Goal: Information Seeking & Learning: Find specific fact

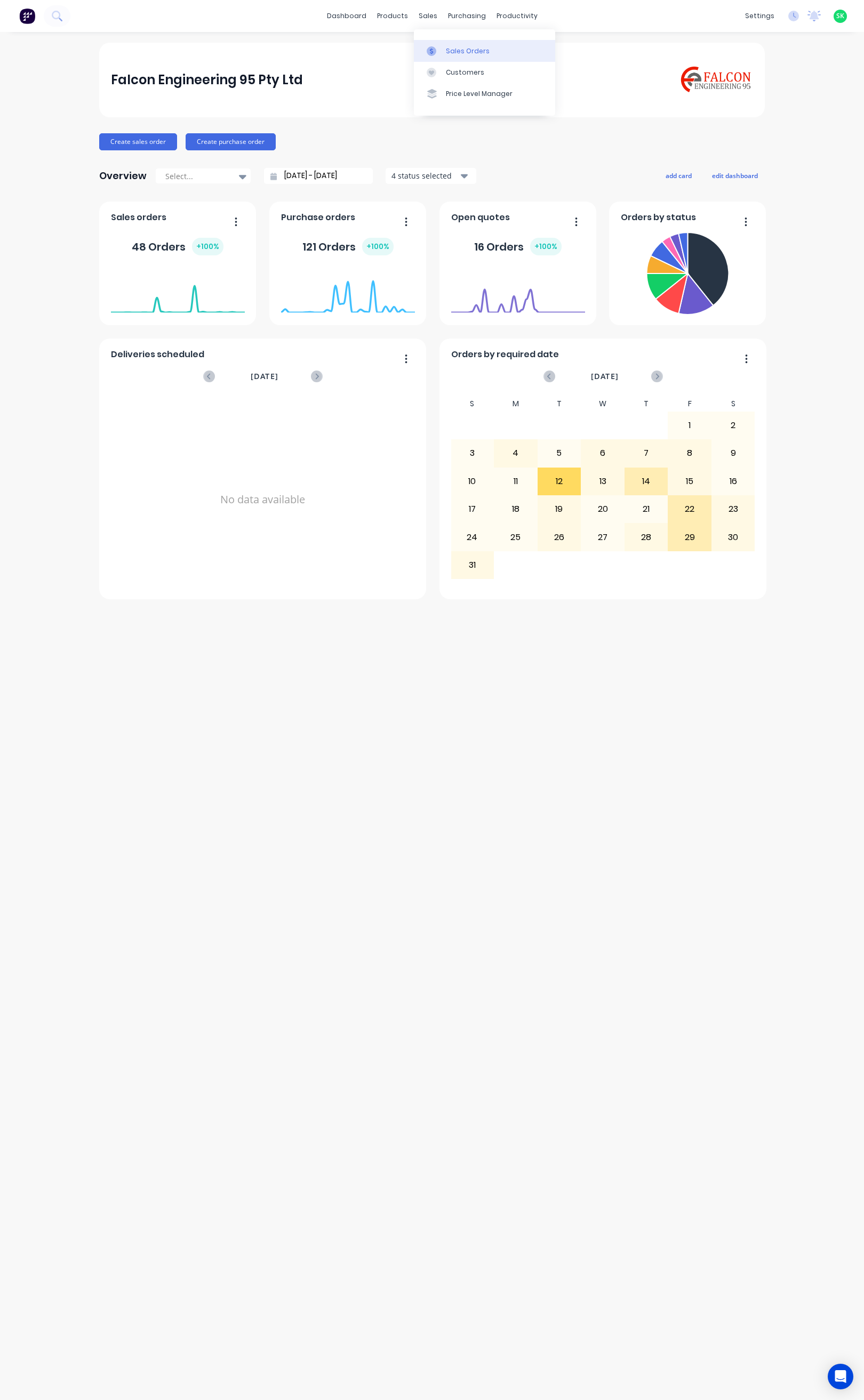
click at [449, 46] on div "Sales Orders" at bounding box center [468, 51] width 44 height 10
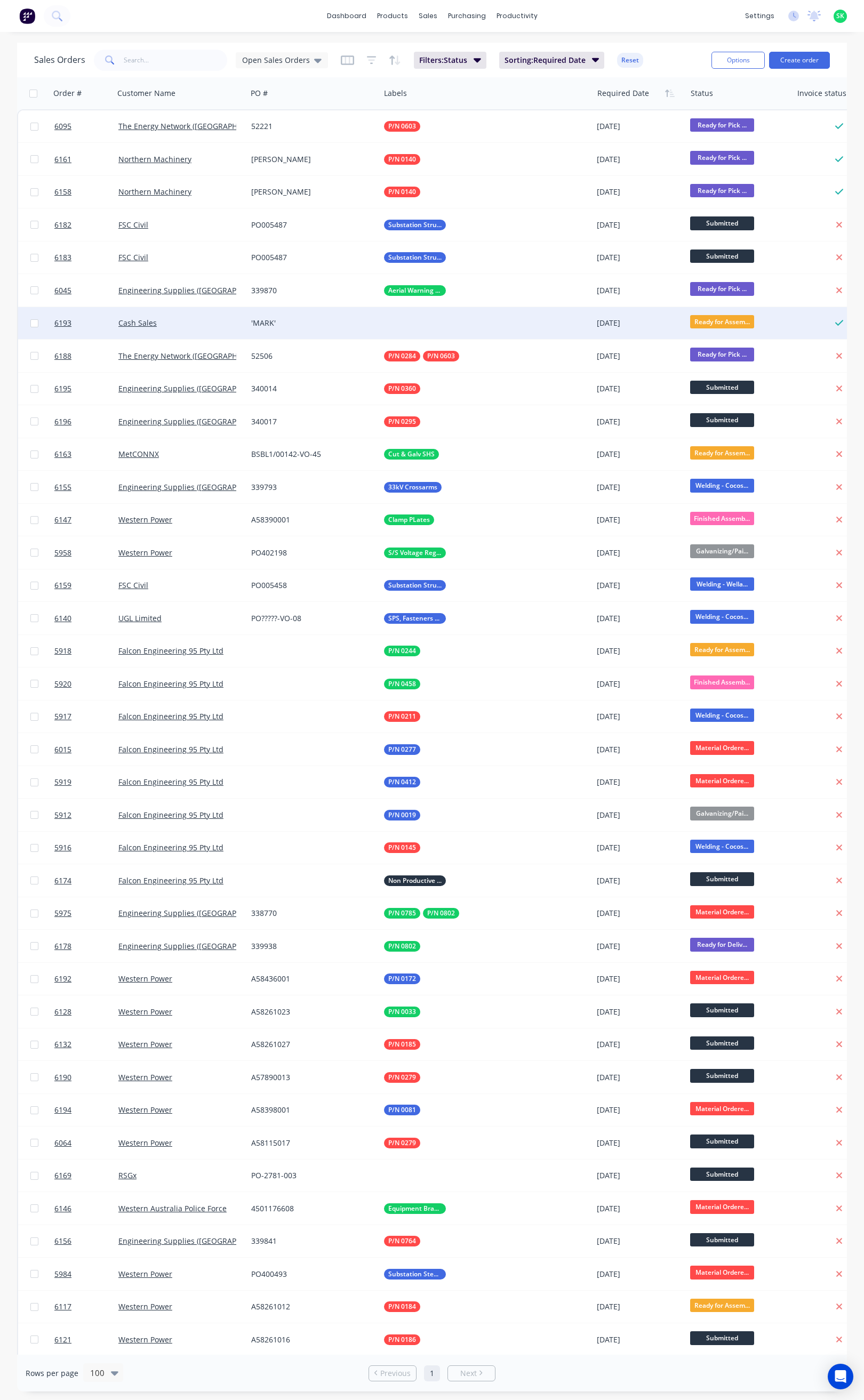
click at [263, 319] on div "'MARK'" at bounding box center [310, 323] width 118 height 11
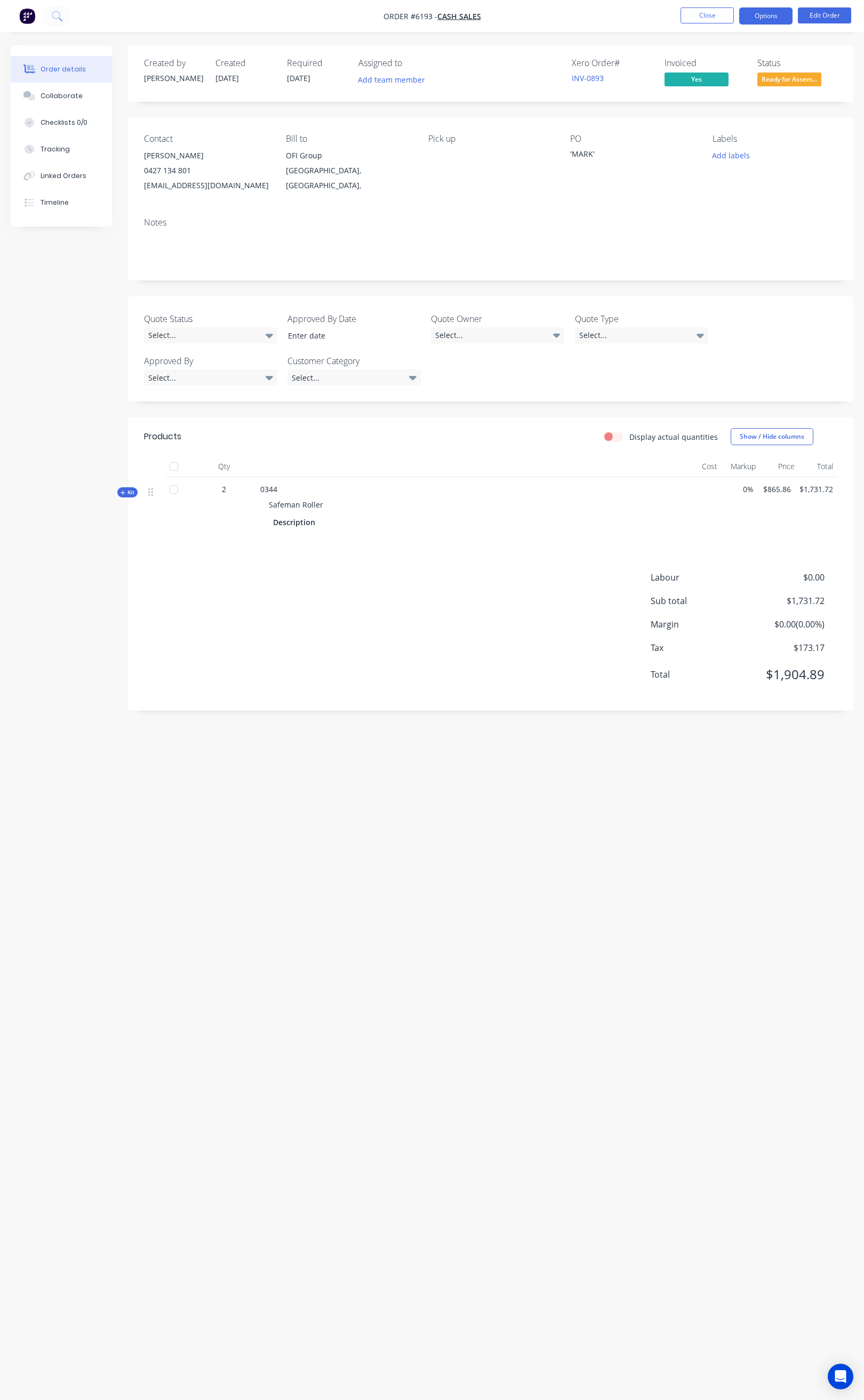
click at [758, 14] on button "Options" at bounding box center [765, 16] width 53 height 17
click at [715, 147] on div "Delivery Docket" at bounding box center [734, 150] width 98 height 15
click at [712, 106] on div "Without pricing" at bounding box center [734, 107] width 98 height 15
click at [709, 16] on button "Close" at bounding box center [707, 15] width 53 height 16
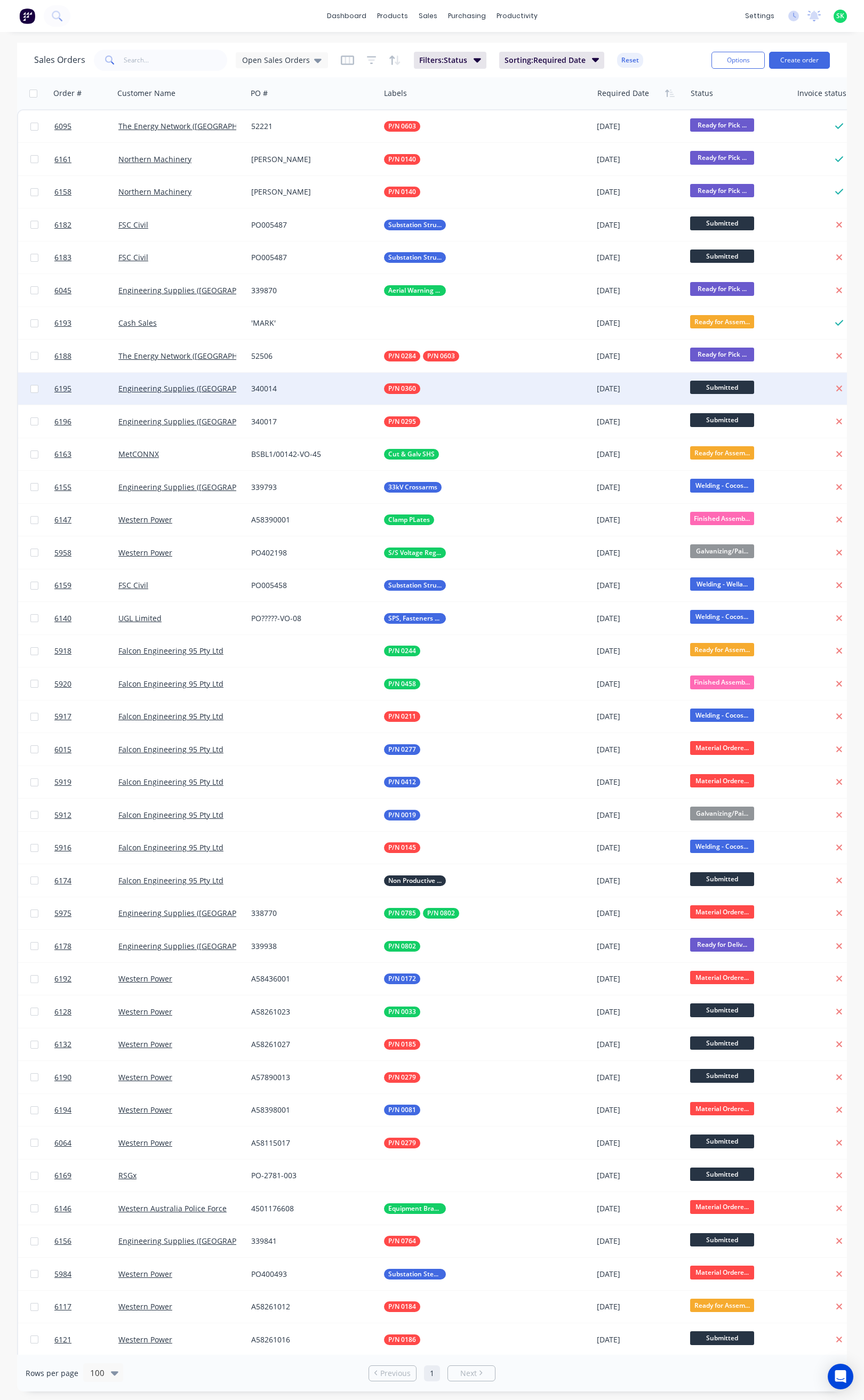
click at [335, 383] on div "340014" at bounding box center [313, 389] width 133 height 32
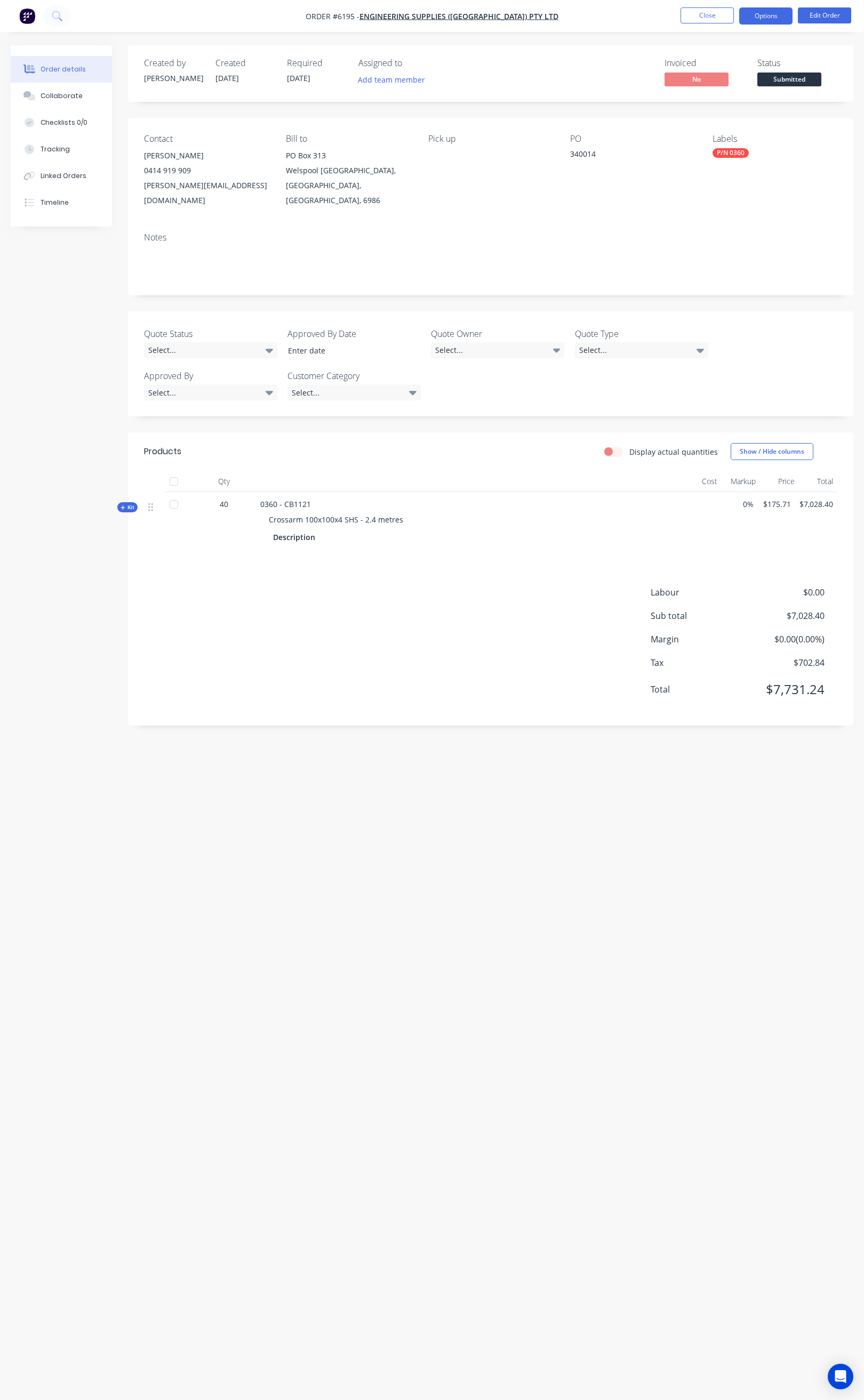
click at [770, 9] on button "Options" at bounding box center [765, 16] width 53 height 17
click at [727, 142] on div "Delivery Docket" at bounding box center [734, 150] width 98 height 15
click at [721, 112] on div "Without pricing" at bounding box center [734, 107] width 98 height 15
click at [704, 18] on button "Close" at bounding box center [707, 15] width 53 height 16
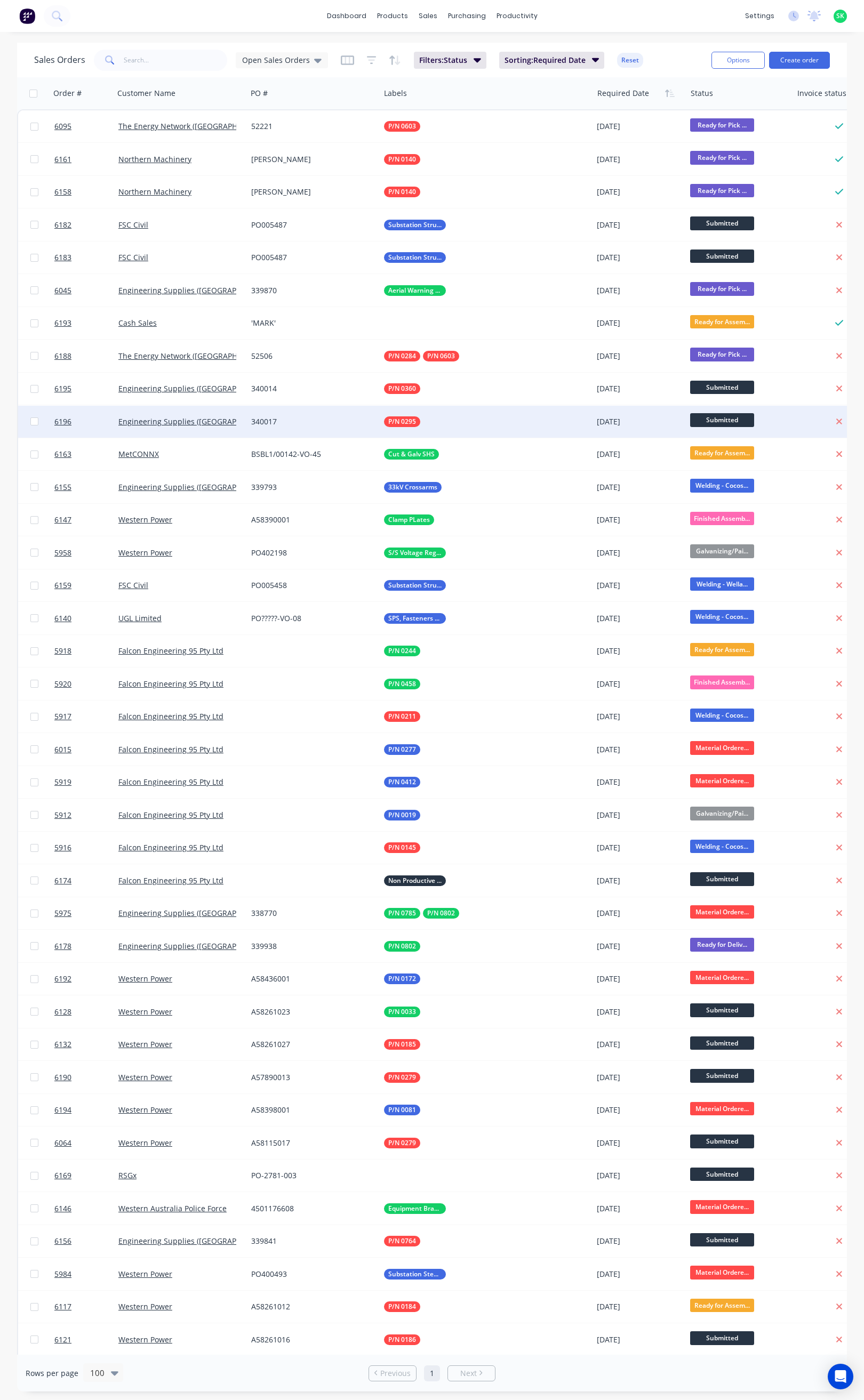
click at [433, 416] on div "P/N 0295" at bounding box center [481, 421] width 194 height 11
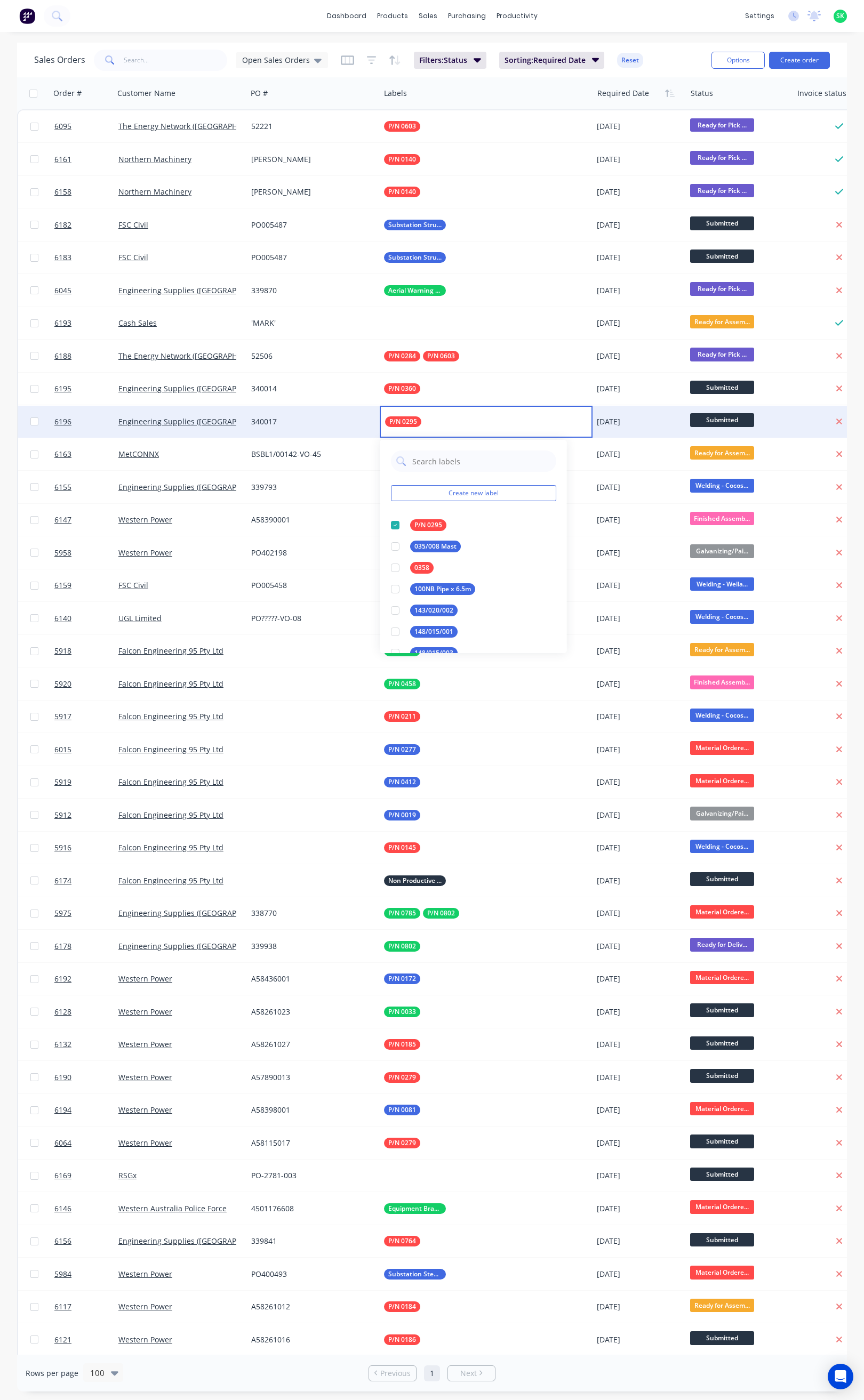
click at [333, 424] on div "340017" at bounding box center [310, 421] width 118 height 11
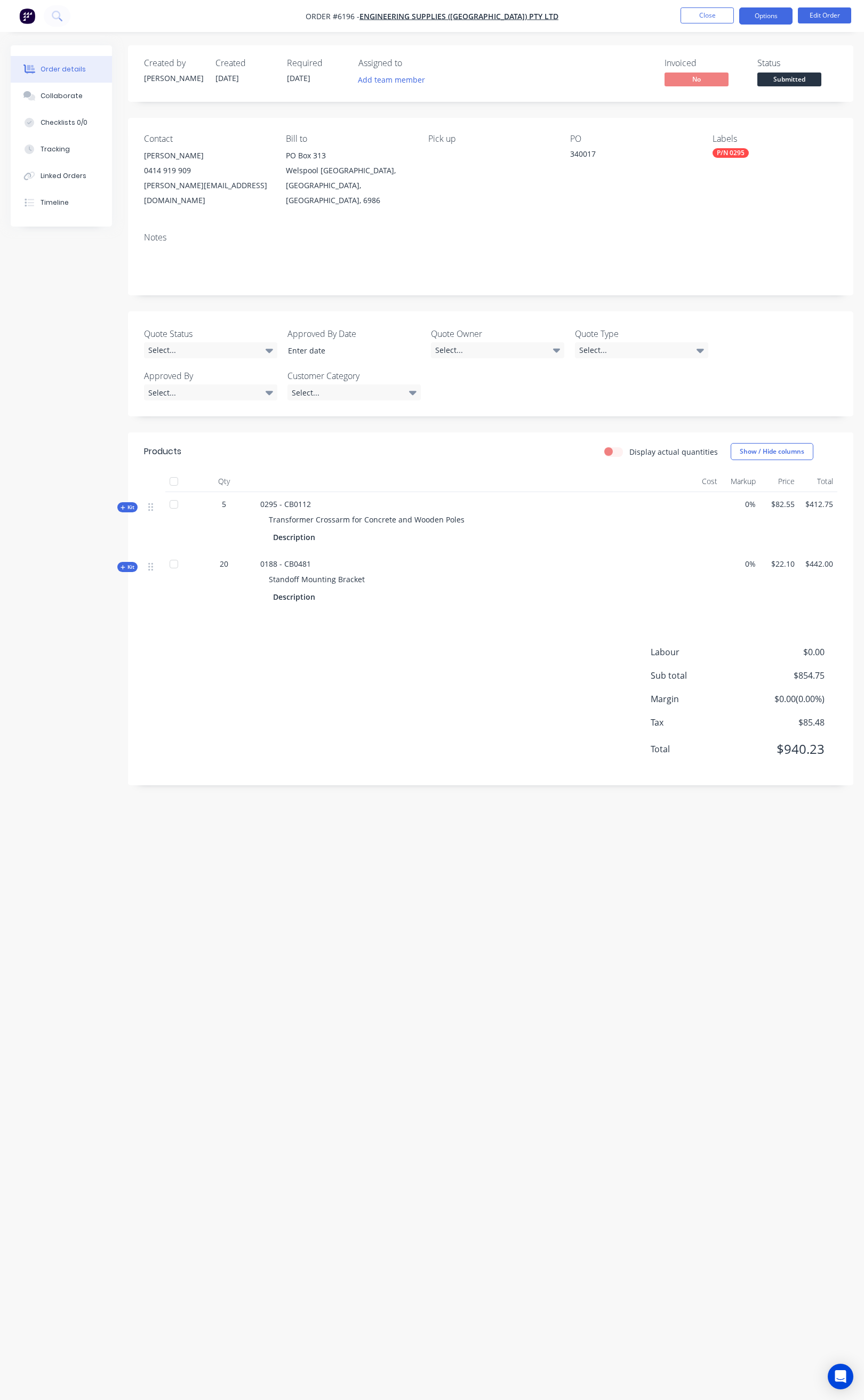
click at [771, 11] on button "Options" at bounding box center [765, 16] width 53 height 17
click at [717, 144] on div "Delivery Docket" at bounding box center [734, 150] width 98 height 15
click at [719, 108] on div "Without pricing" at bounding box center [734, 107] width 98 height 15
click at [690, 18] on button "Close" at bounding box center [707, 15] width 53 height 16
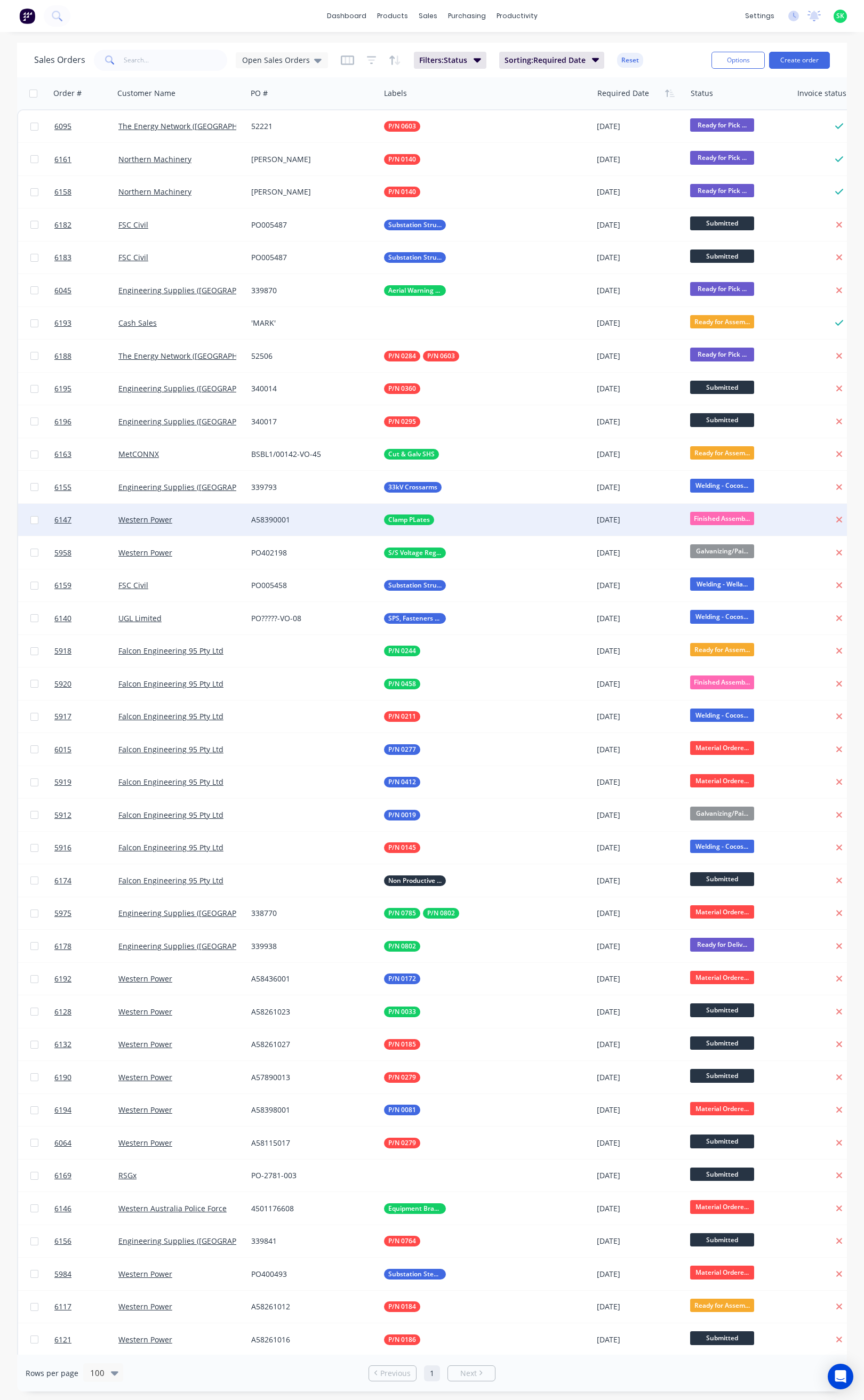
click at [325, 516] on div "A58390001" at bounding box center [310, 520] width 118 height 11
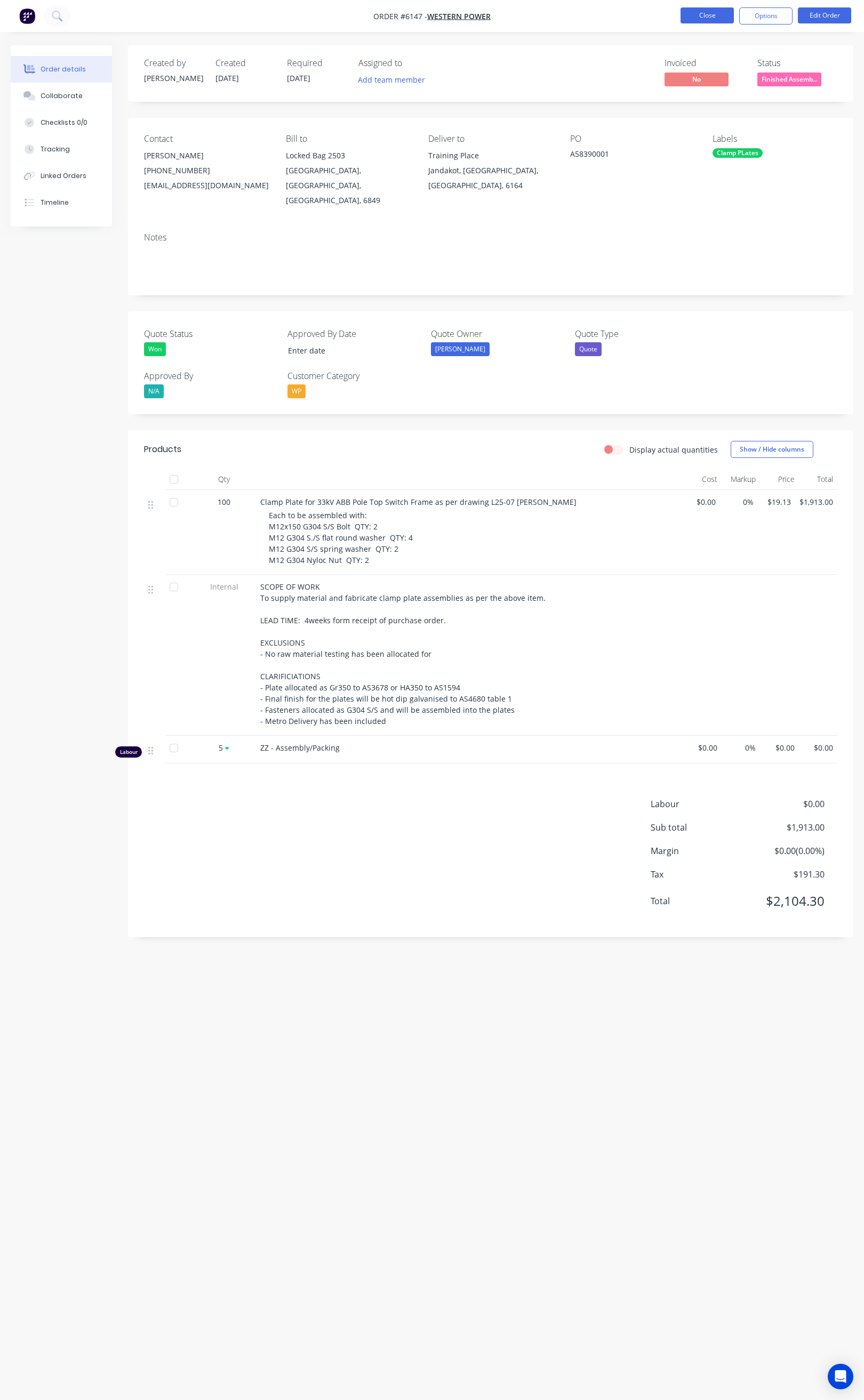
click at [713, 18] on button "Close" at bounding box center [707, 15] width 53 height 16
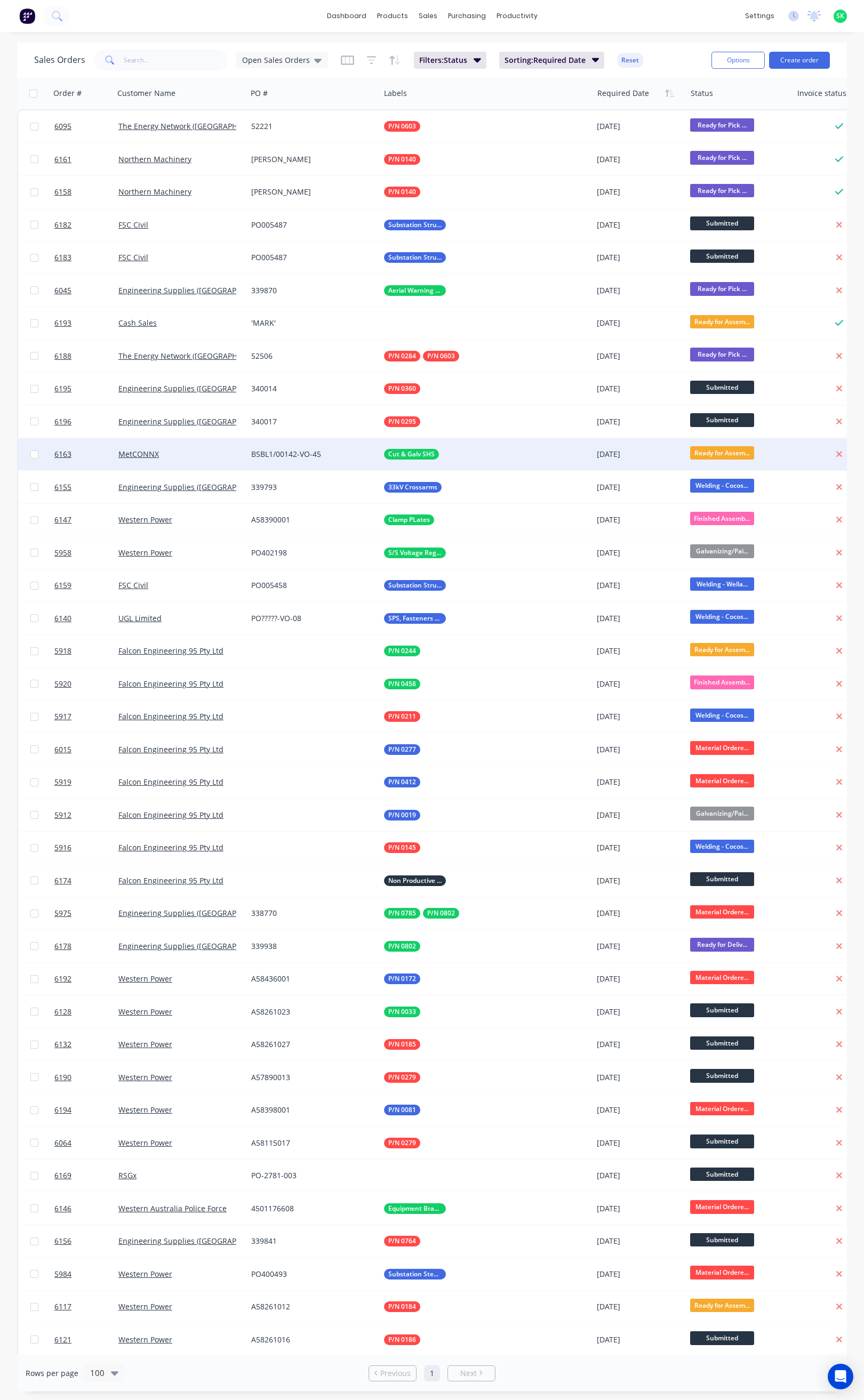
click at [157, 456] on div "MetCONNX" at bounding box center [177, 454] width 118 height 11
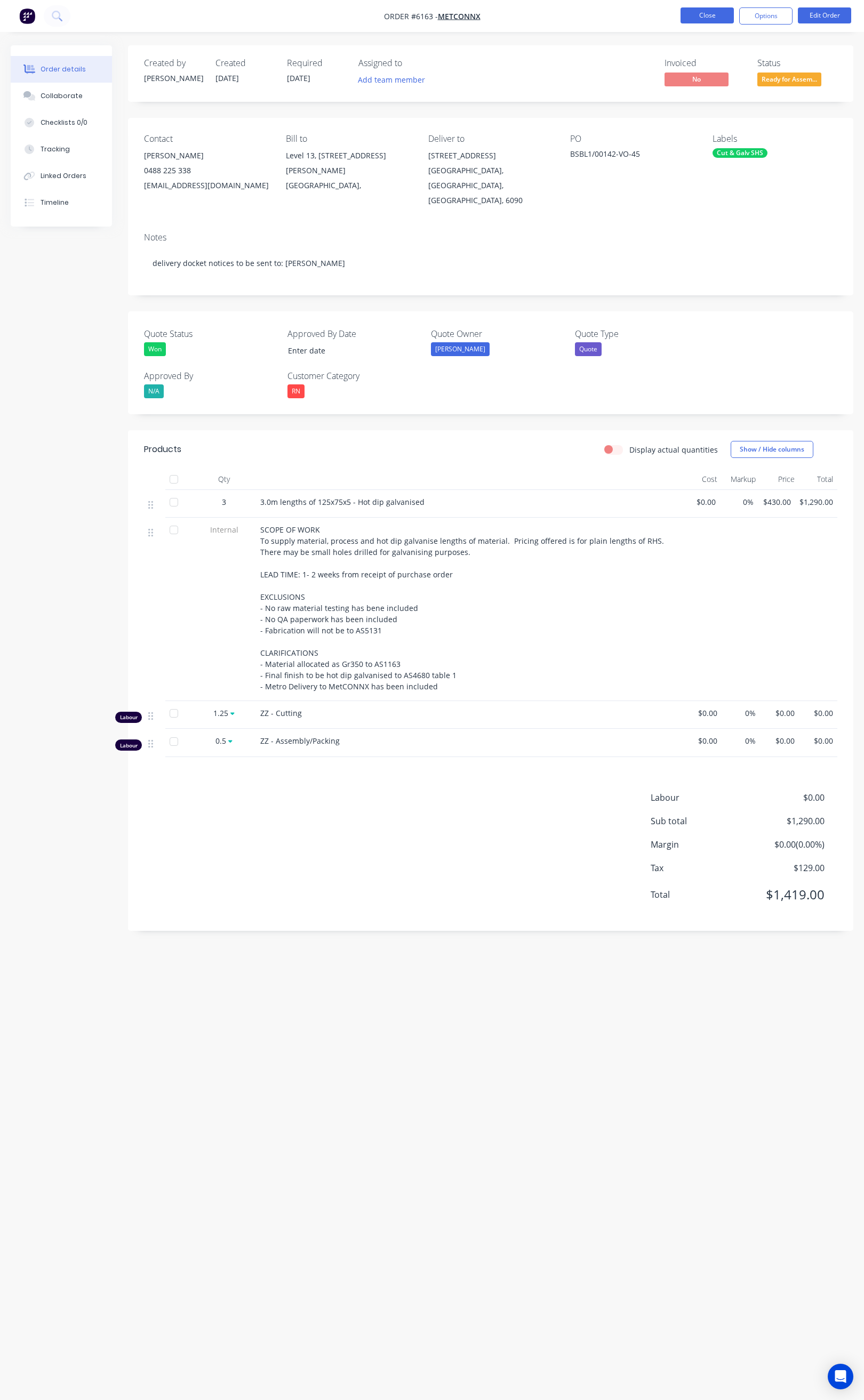
click at [691, 14] on button "Close" at bounding box center [707, 15] width 53 height 16
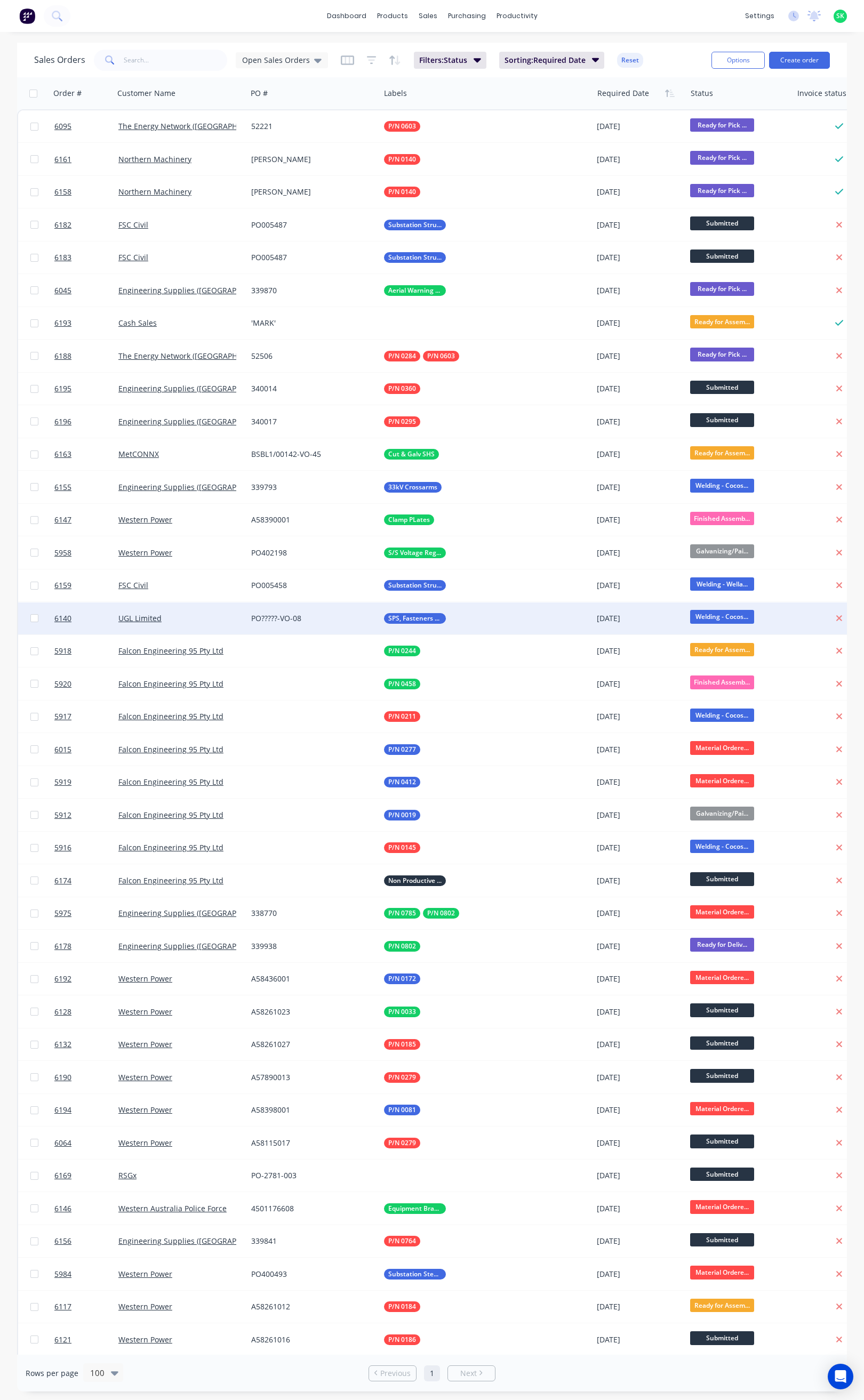
click at [210, 613] on div "UGL Limited" at bounding box center [177, 618] width 118 height 11
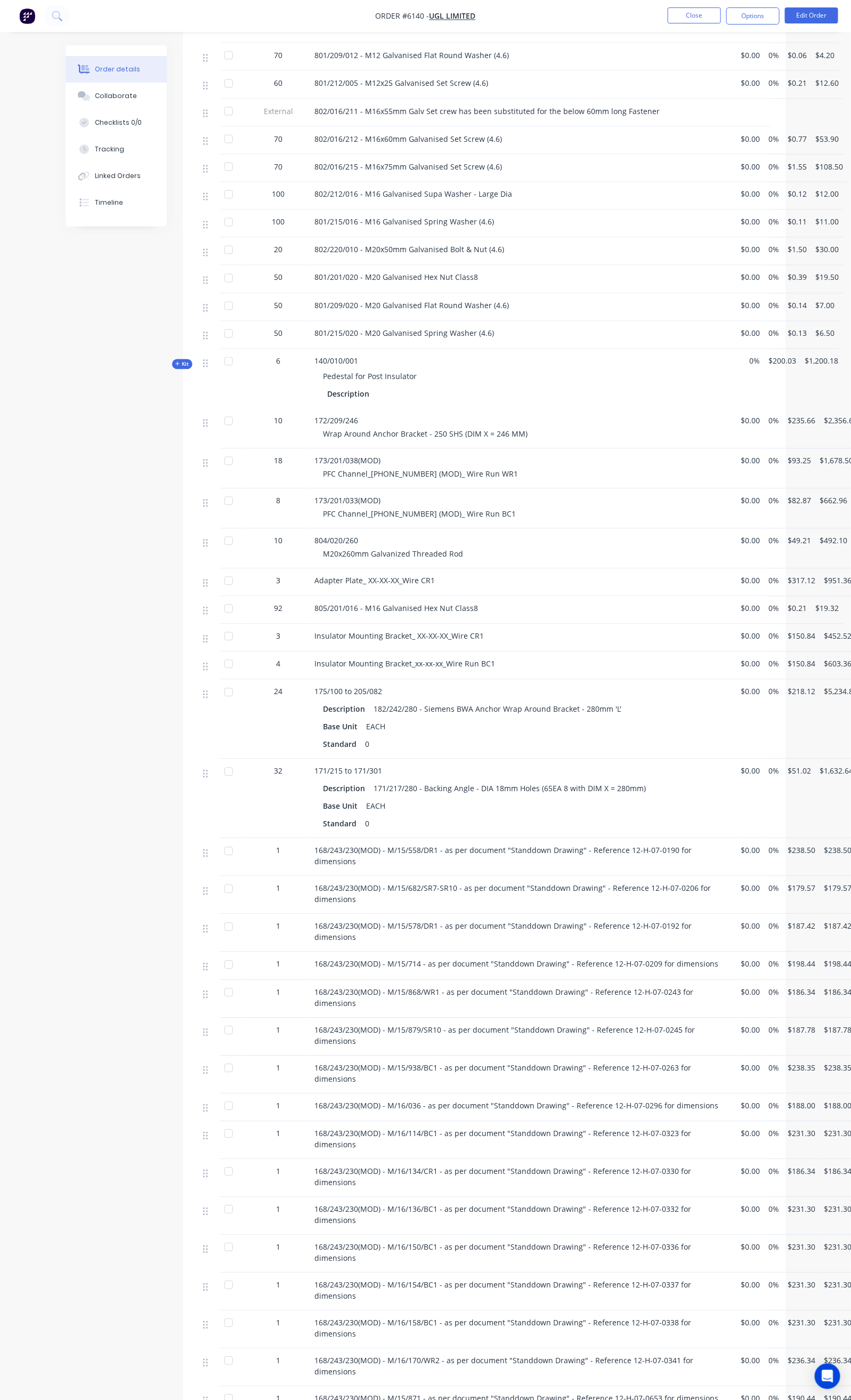
scroll to position [640, 0]
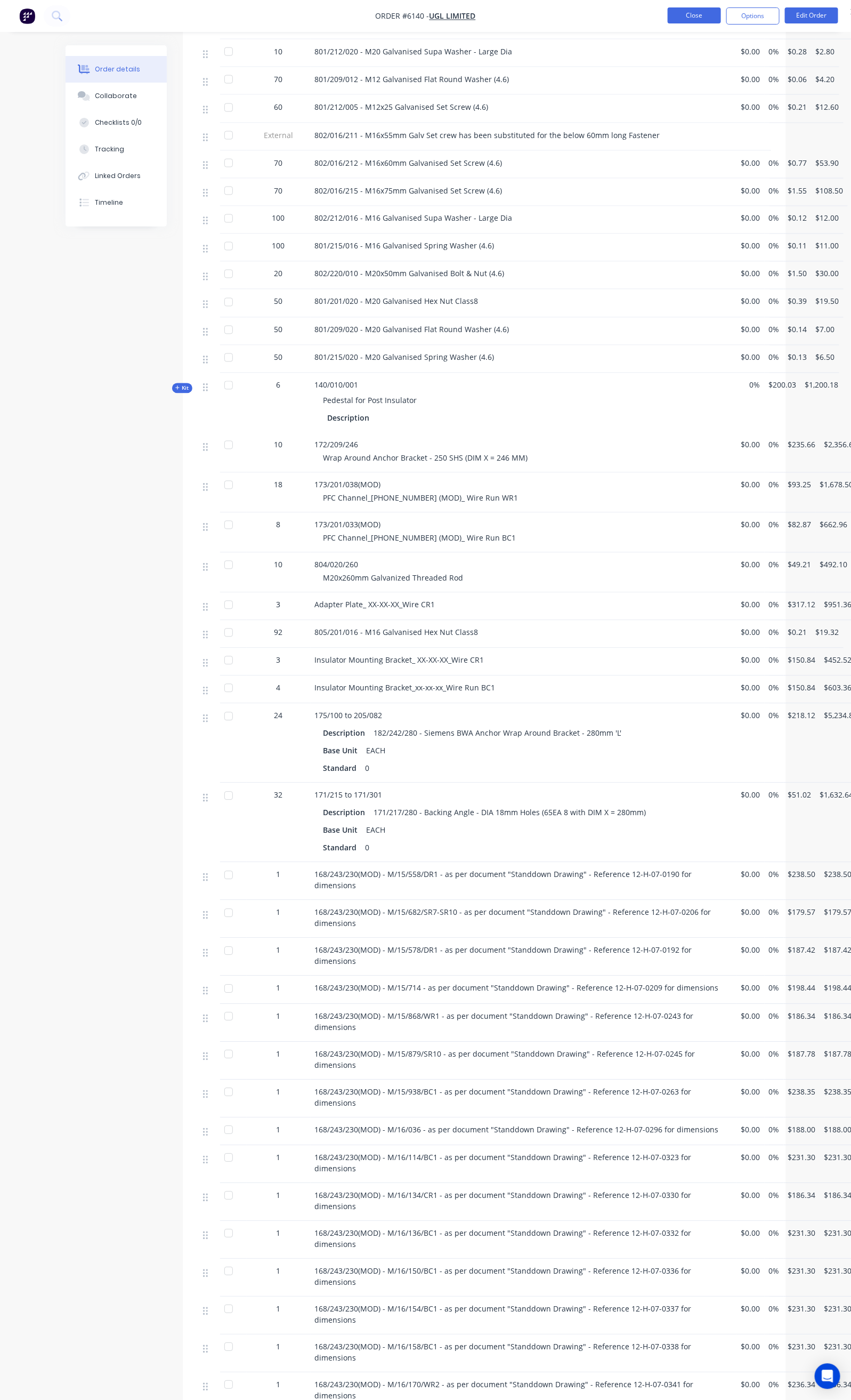
click at [676, 10] on button "Close" at bounding box center [694, 15] width 53 height 16
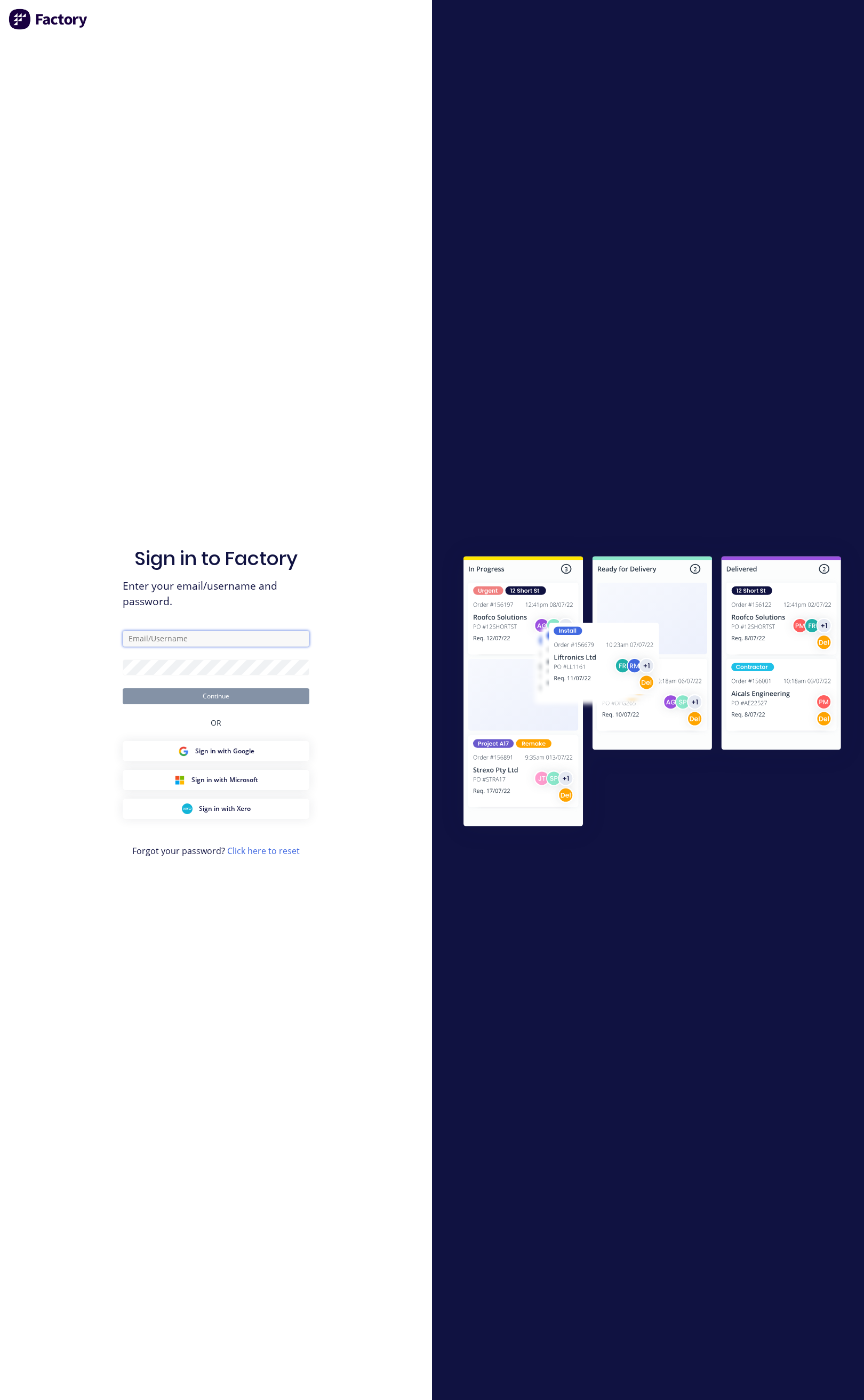
type input "[EMAIL_ADDRESS][DOMAIN_NAME]"
click at [219, 699] on button "Continue" at bounding box center [216, 697] width 187 height 16
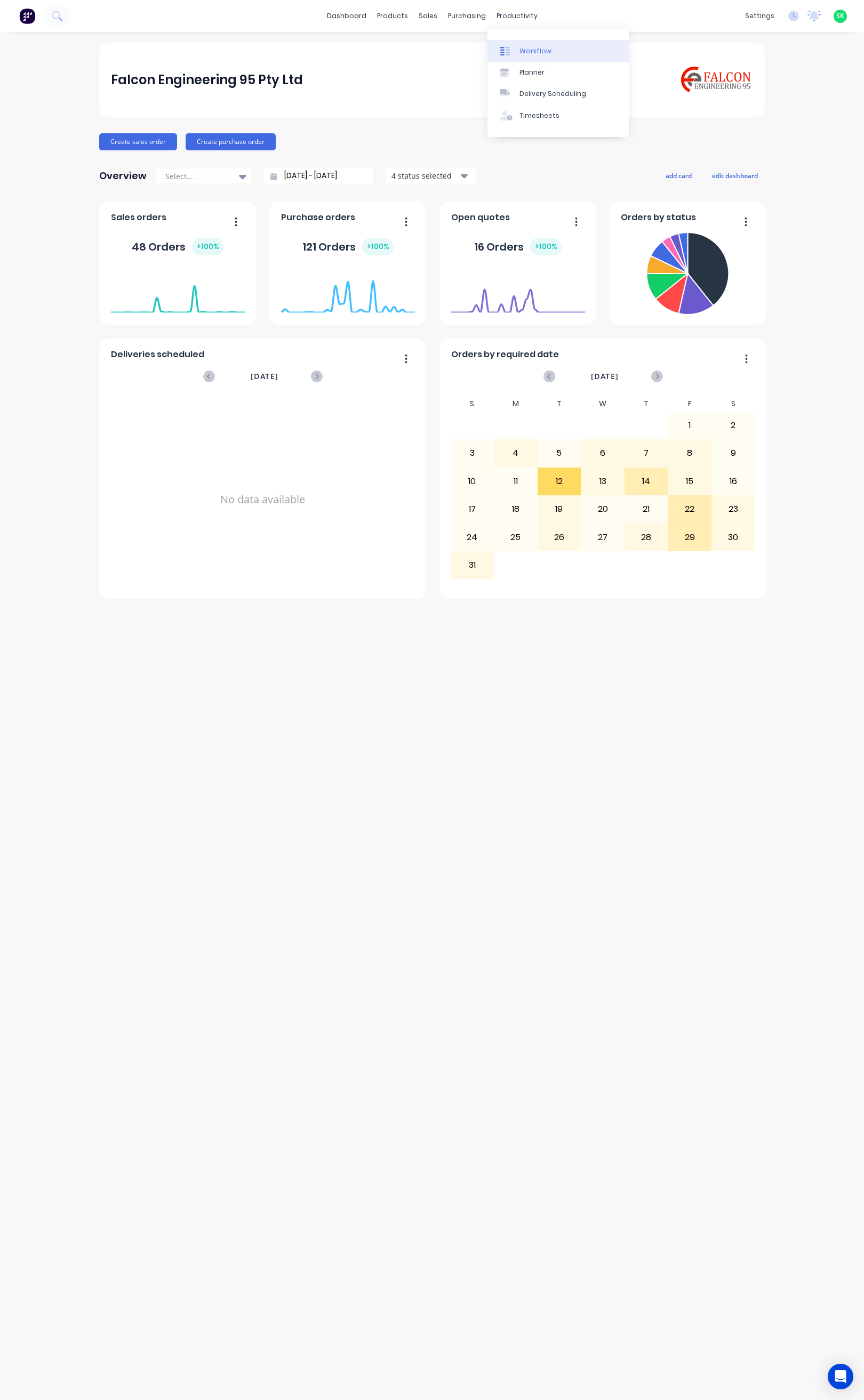
click at [513, 50] on div at bounding box center [508, 51] width 16 height 10
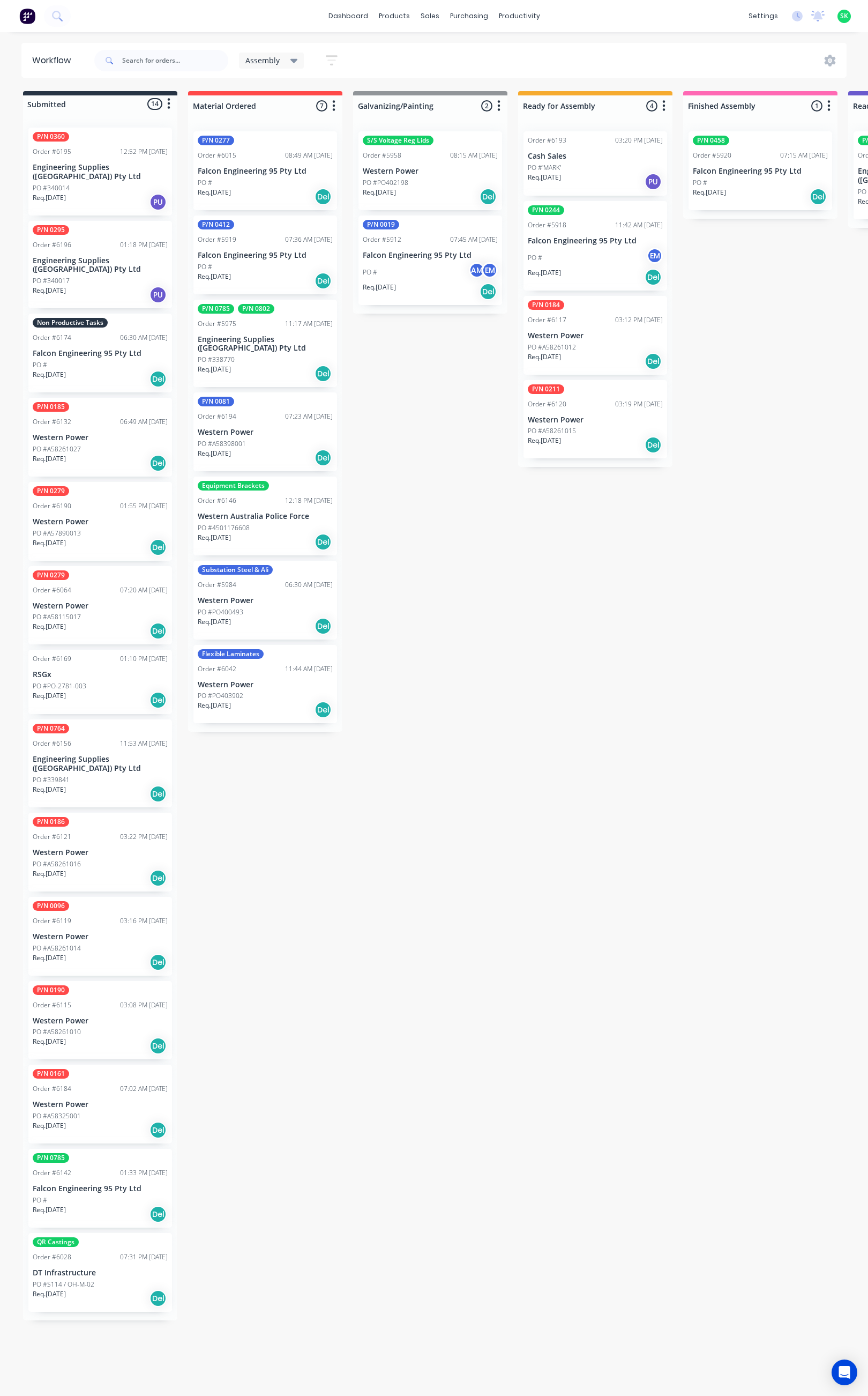
click at [293, 60] on icon at bounding box center [294, 61] width 7 height 4
click at [277, 138] on button "None" at bounding box center [303, 139] width 114 height 12
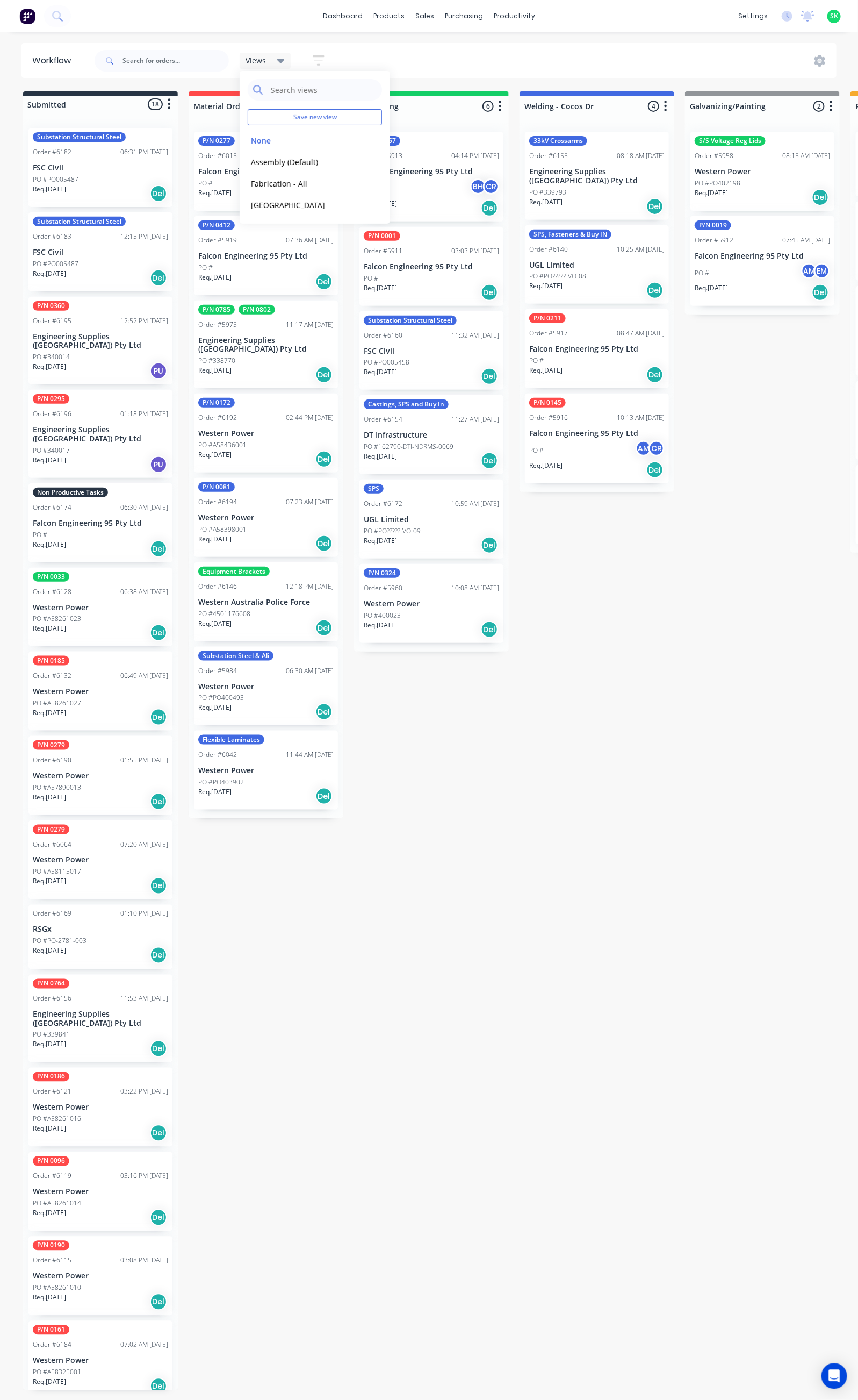
drag, startPoint x: 589, startPoint y: 921, endPoint x: 577, endPoint y: 902, distance: 22.5
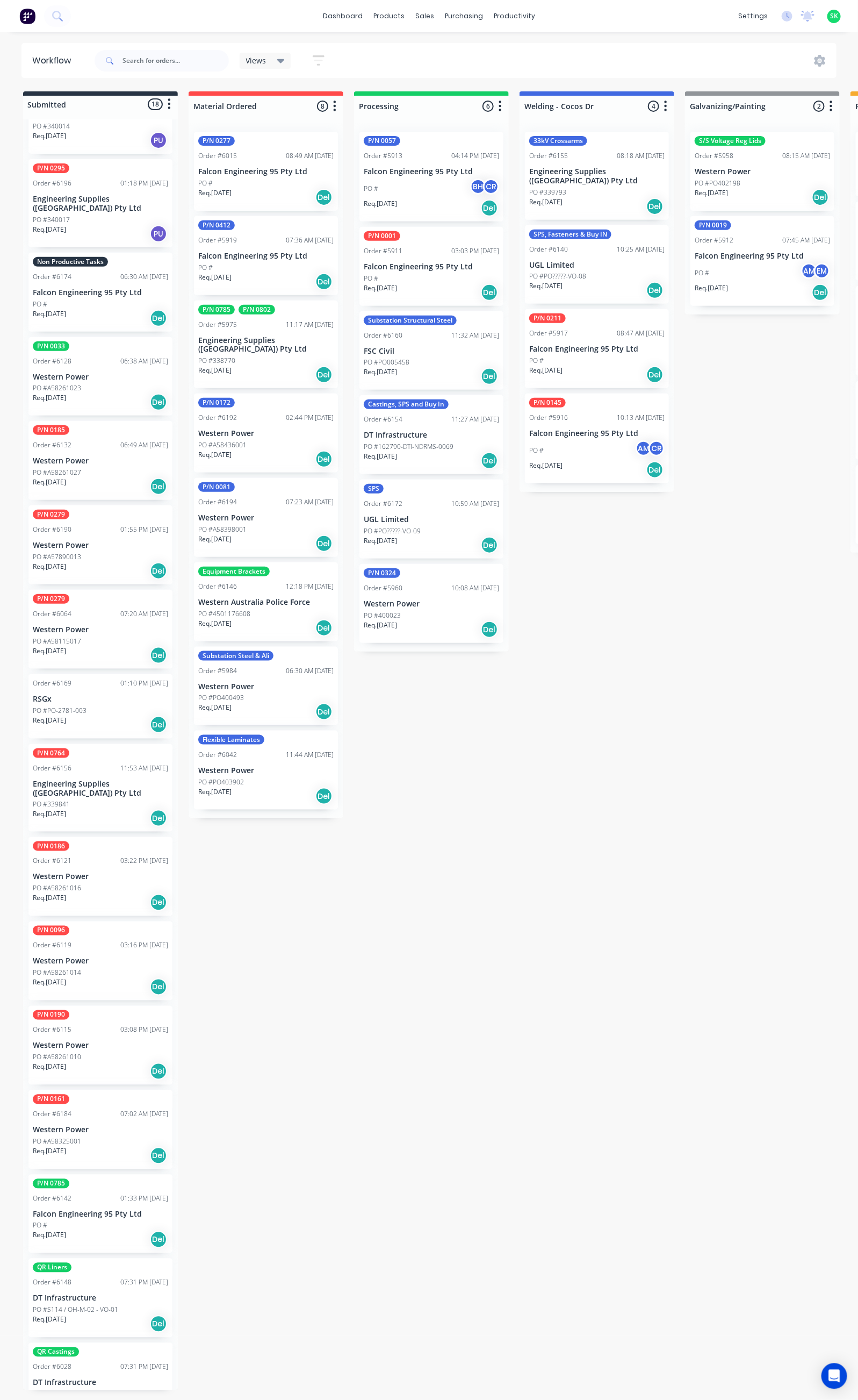
scroll to position [2, 0]
click at [110, 873] on p "Western Power" at bounding box center [100, 877] width 135 height 9
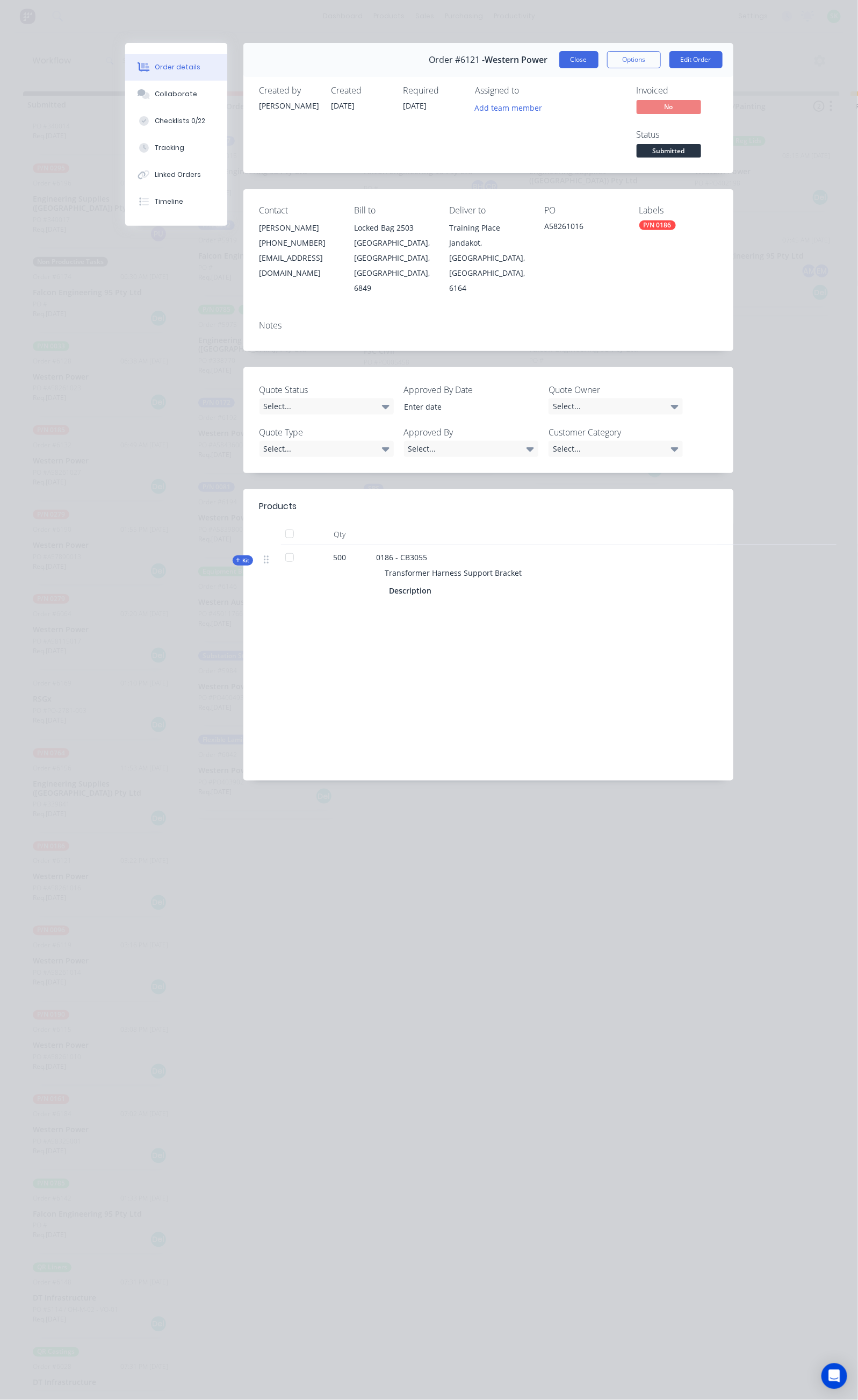
click at [598, 59] on button "Close" at bounding box center [579, 60] width 39 height 17
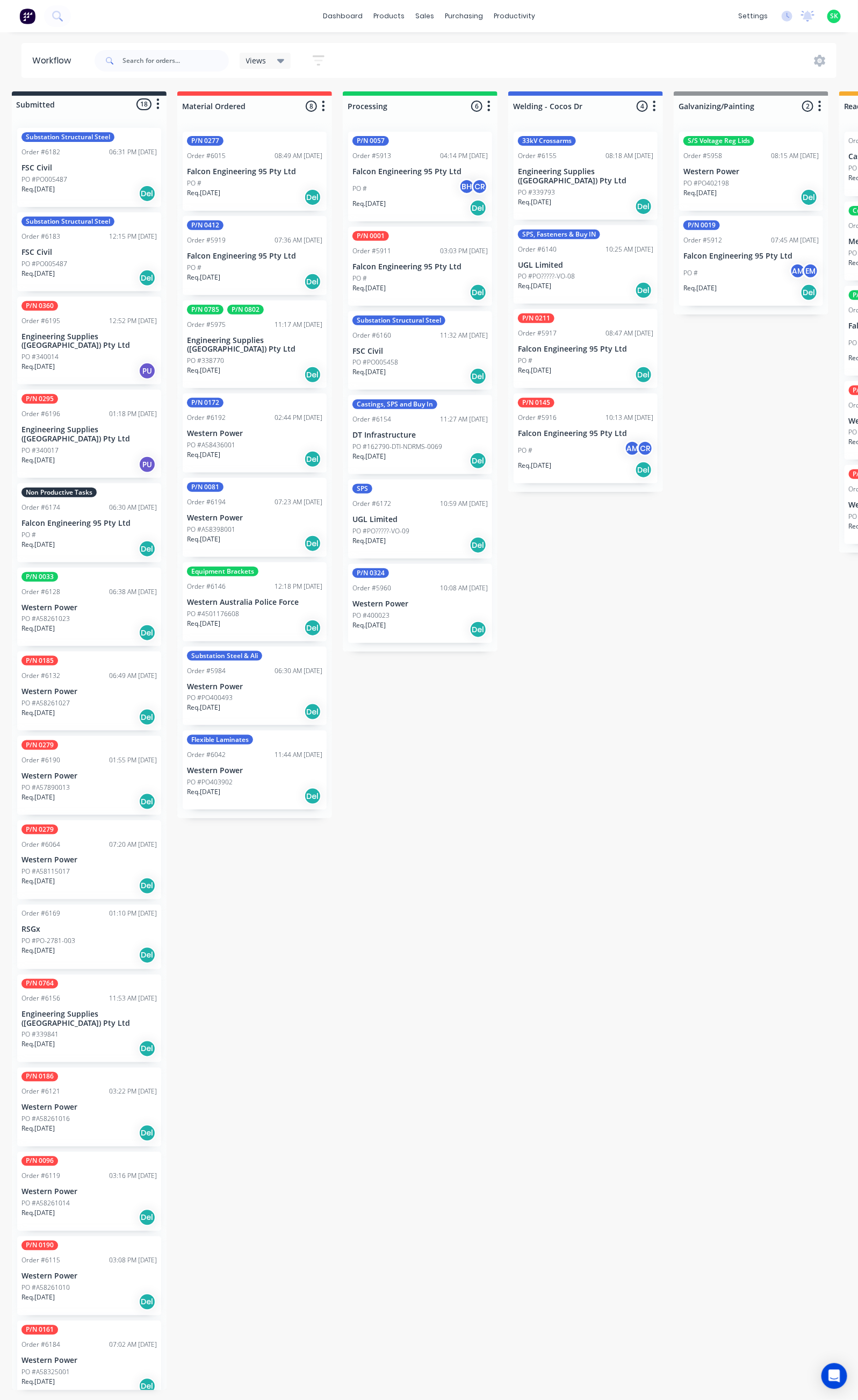
scroll to position [0, 4]
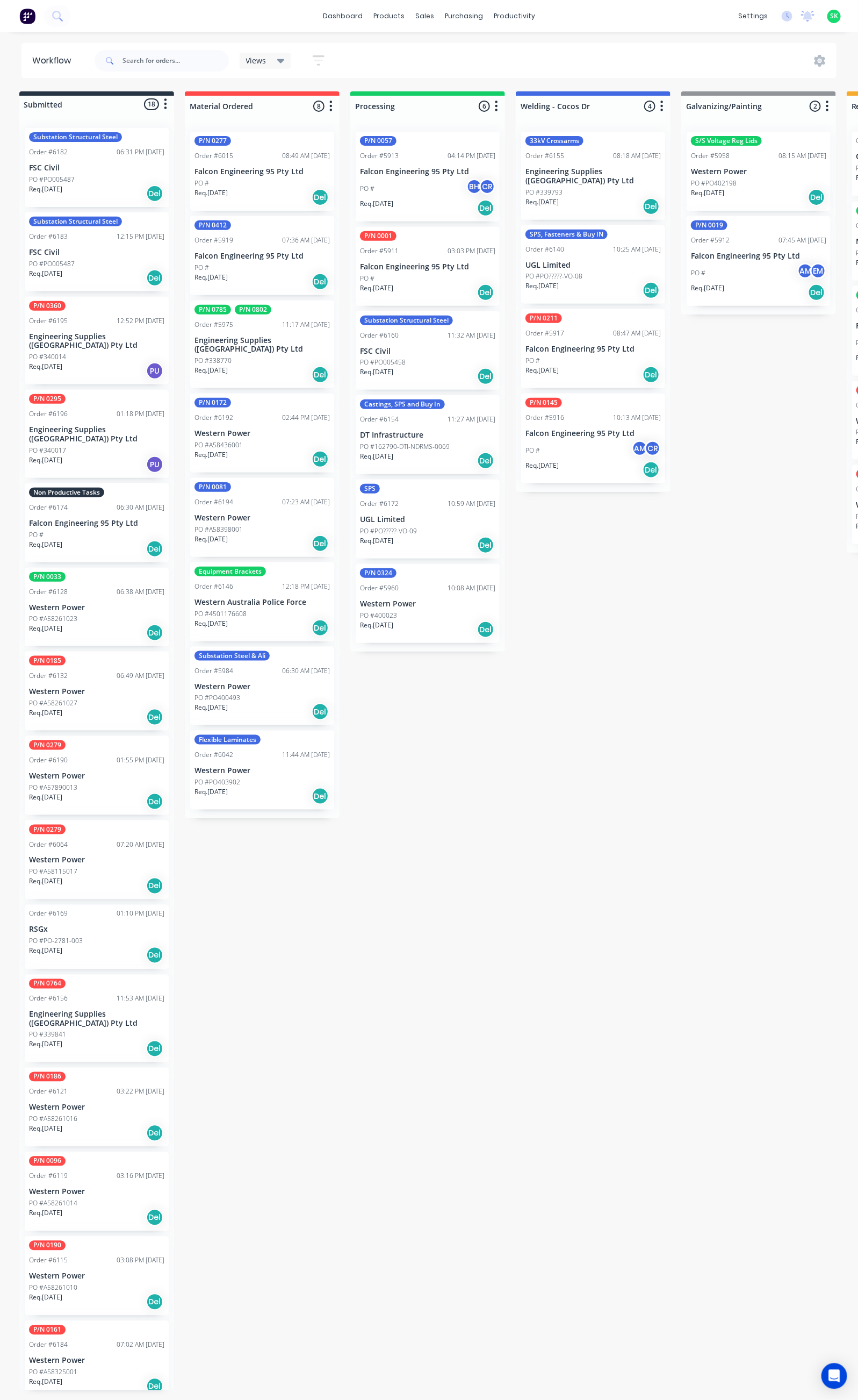
click at [579, 366] on div "Req. 29/08/25 Del" at bounding box center [593, 375] width 135 height 18
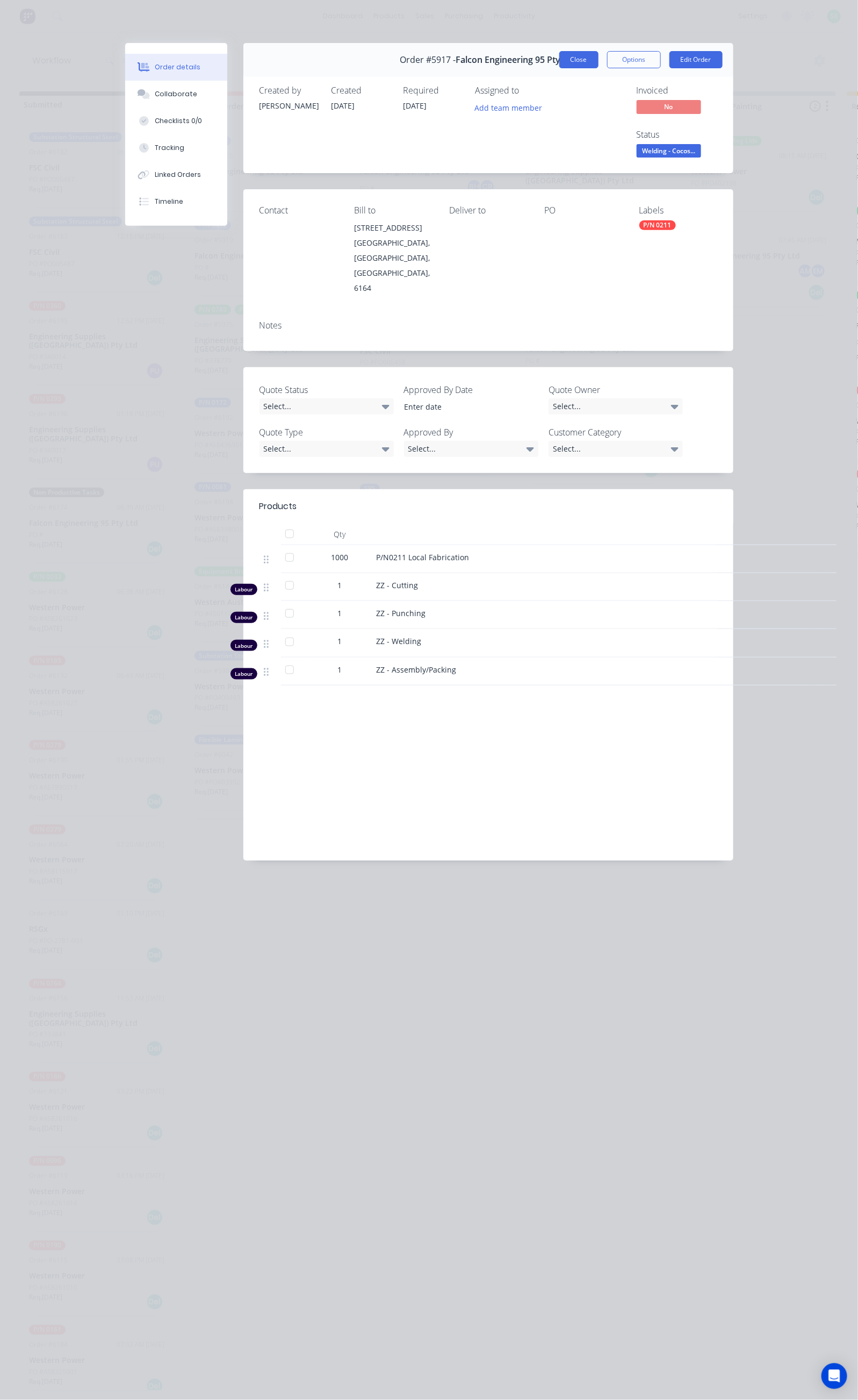
click at [598, 60] on button "Close" at bounding box center [579, 60] width 39 height 17
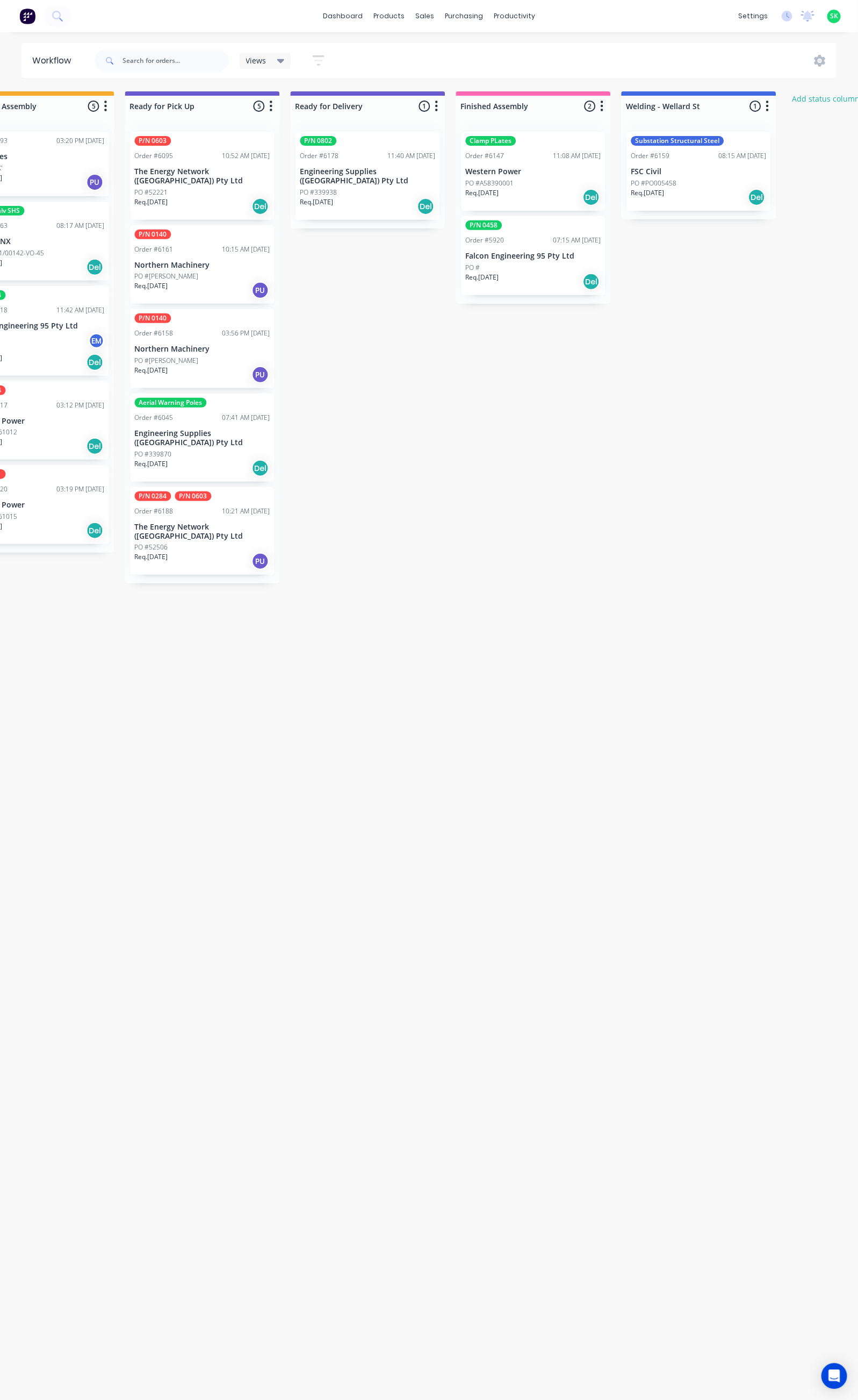
scroll to position [0, 893]
click at [373, 188] on div "PO #339938" at bounding box center [365, 192] width 135 height 10
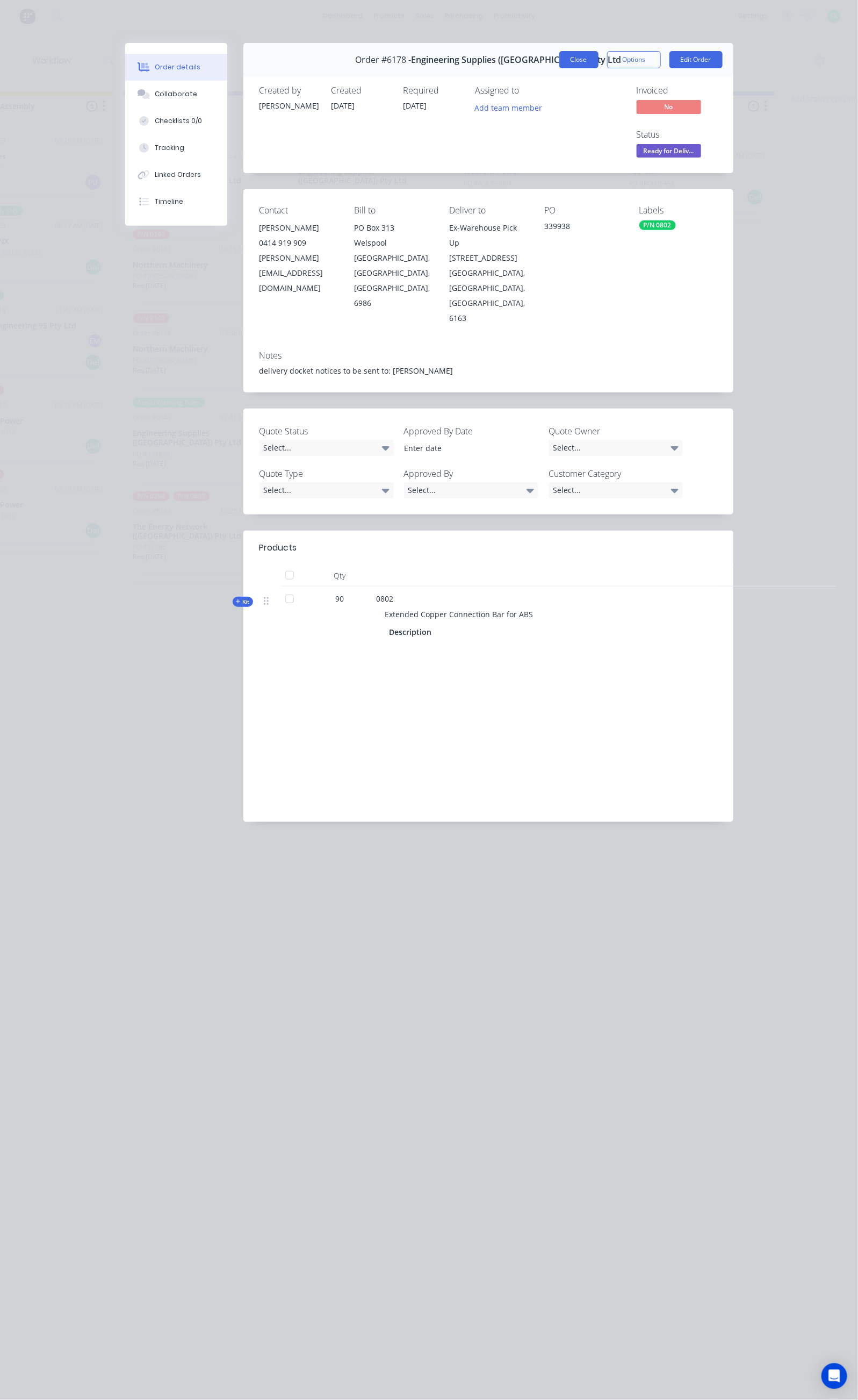
click at [598, 63] on button "Close" at bounding box center [579, 60] width 39 height 17
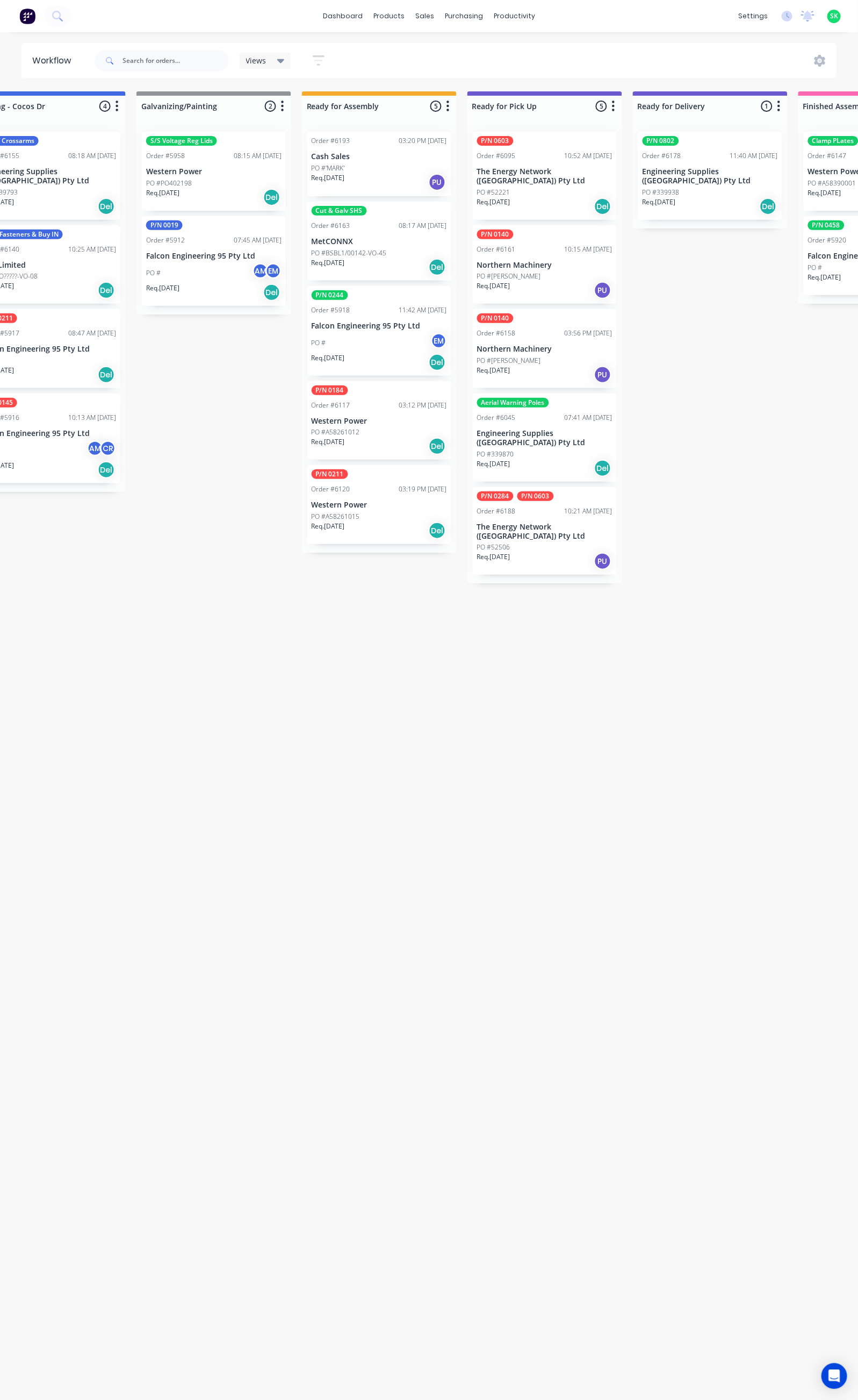
scroll to position [0, 459]
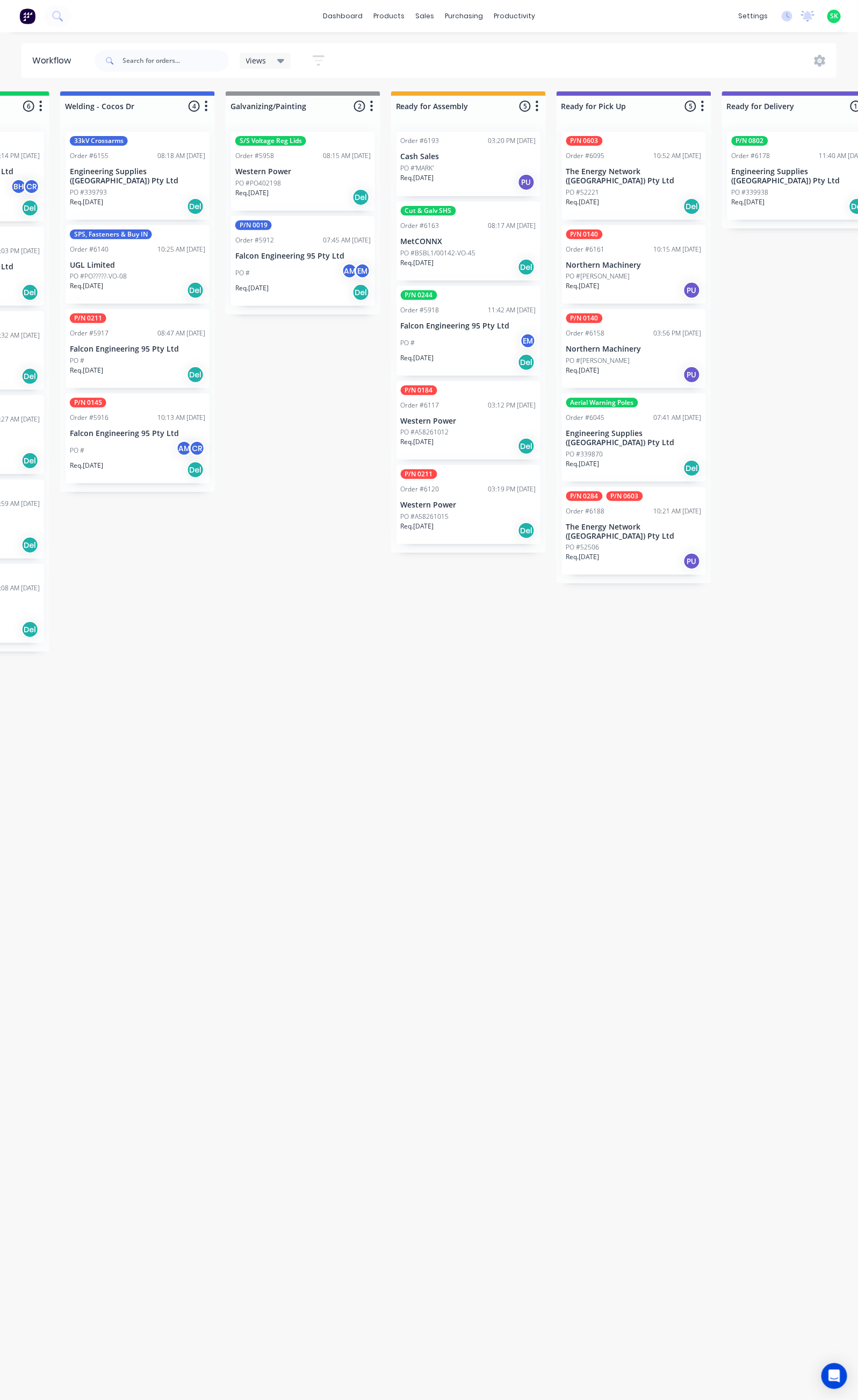
click at [484, 181] on div "Req. 15/08/25 PU" at bounding box center [468, 182] width 135 height 18
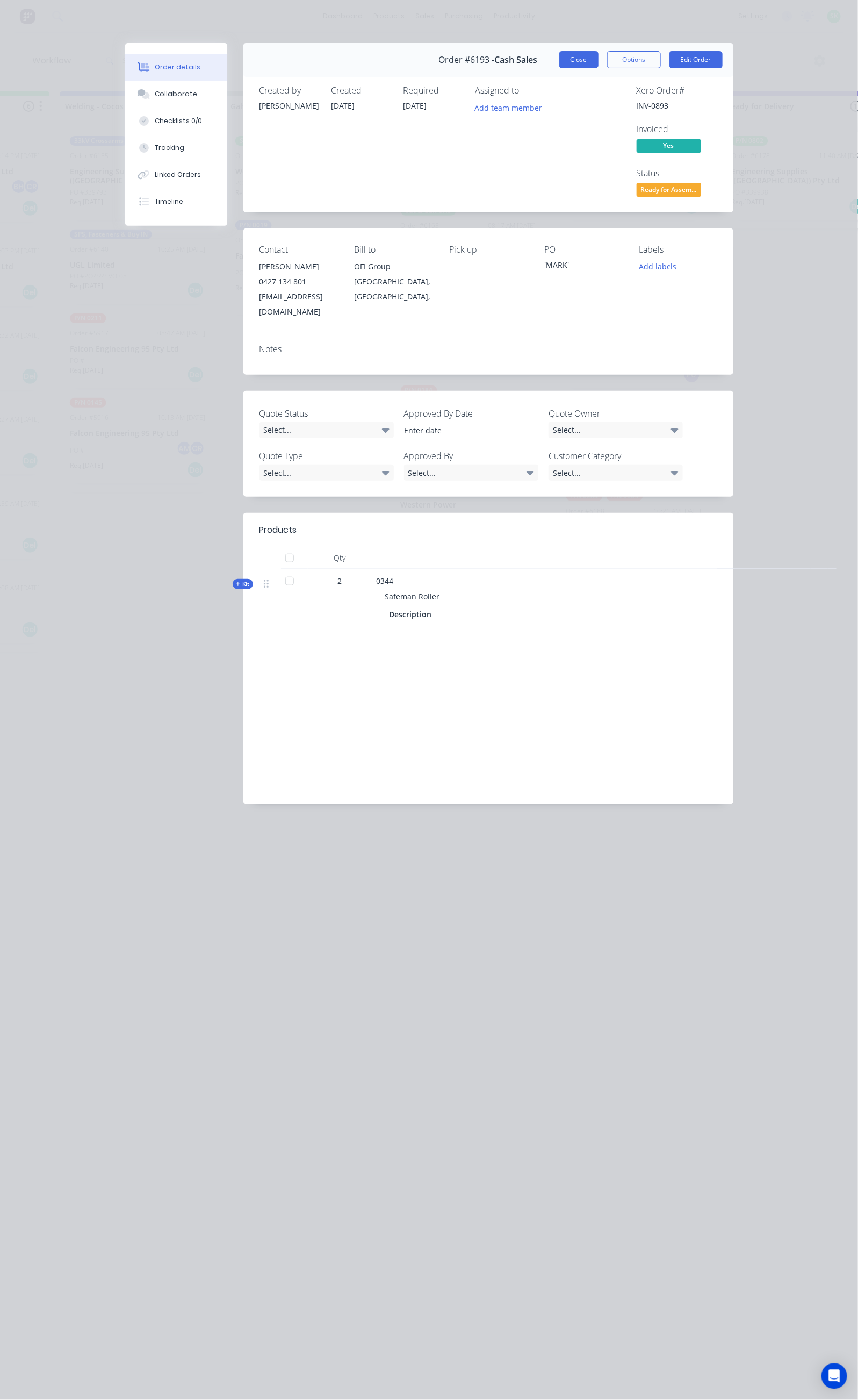
click at [598, 63] on button "Close" at bounding box center [579, 60] width 39 height 17
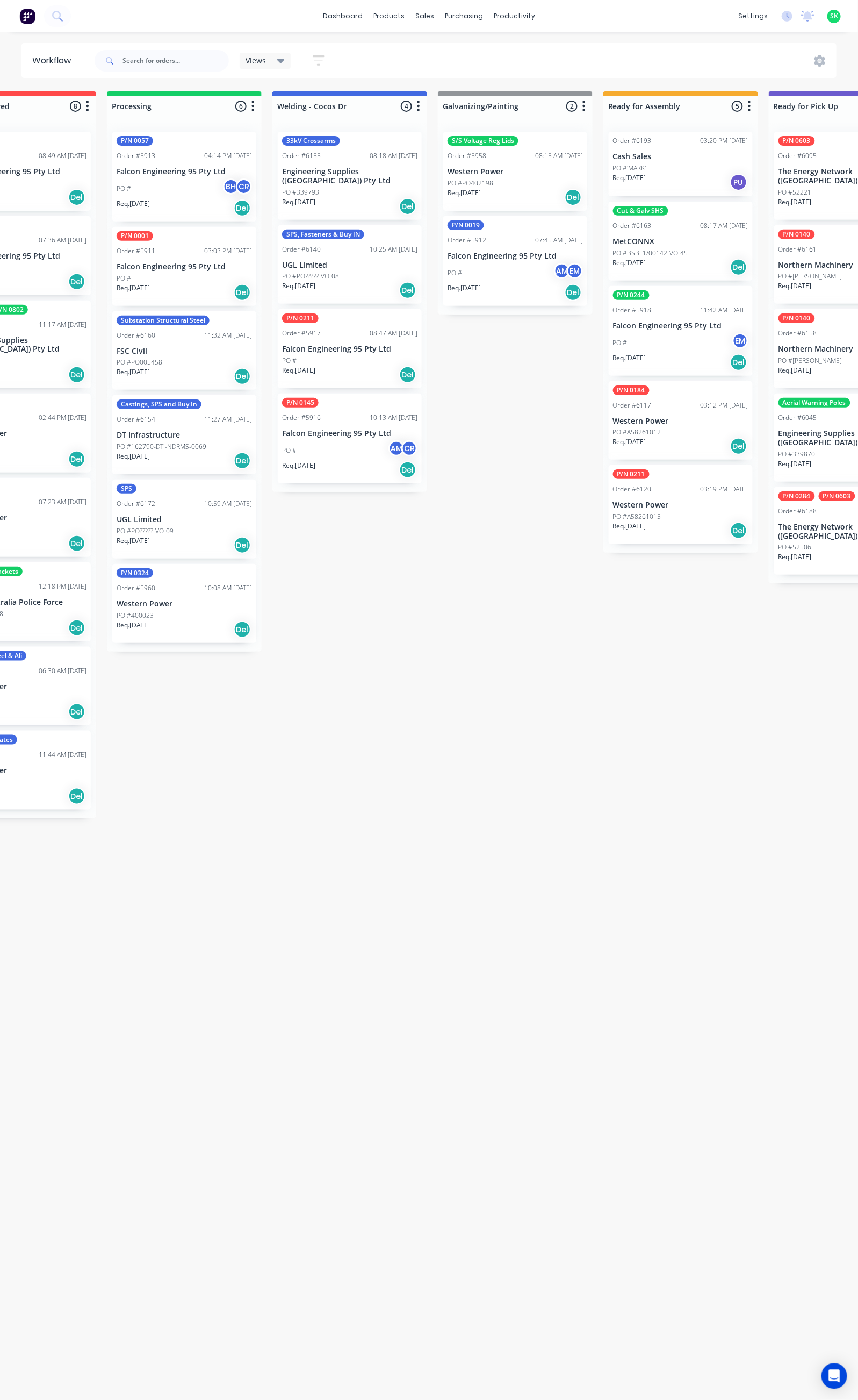
scroll to position [0, 260]
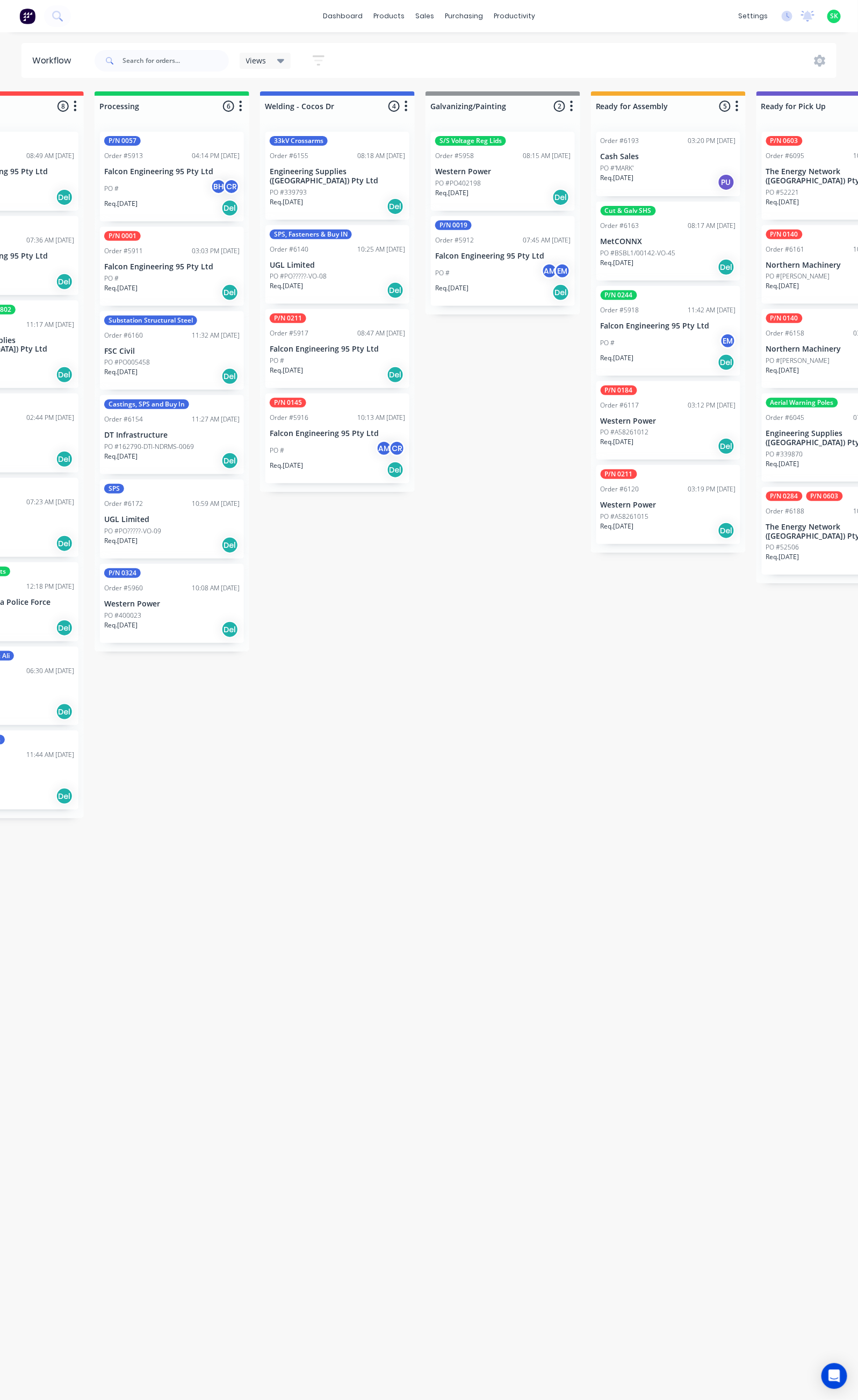
click at [348, 261] on p "UGL Limited" at bounding box center [337, 265] width 135 height 9
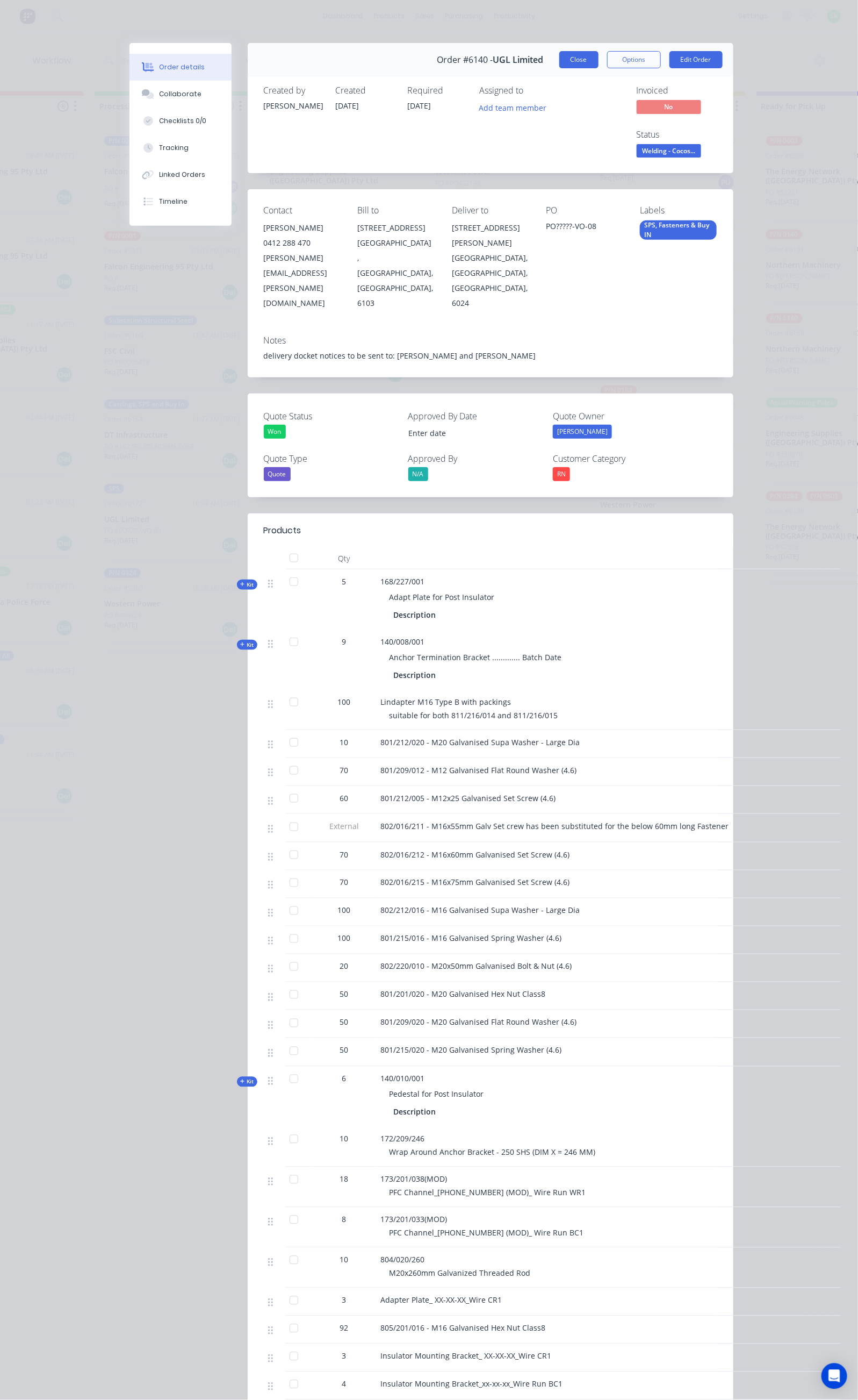
click at [598, 53] on button "Close" at bounding box center [579, 60] width 39 height 17
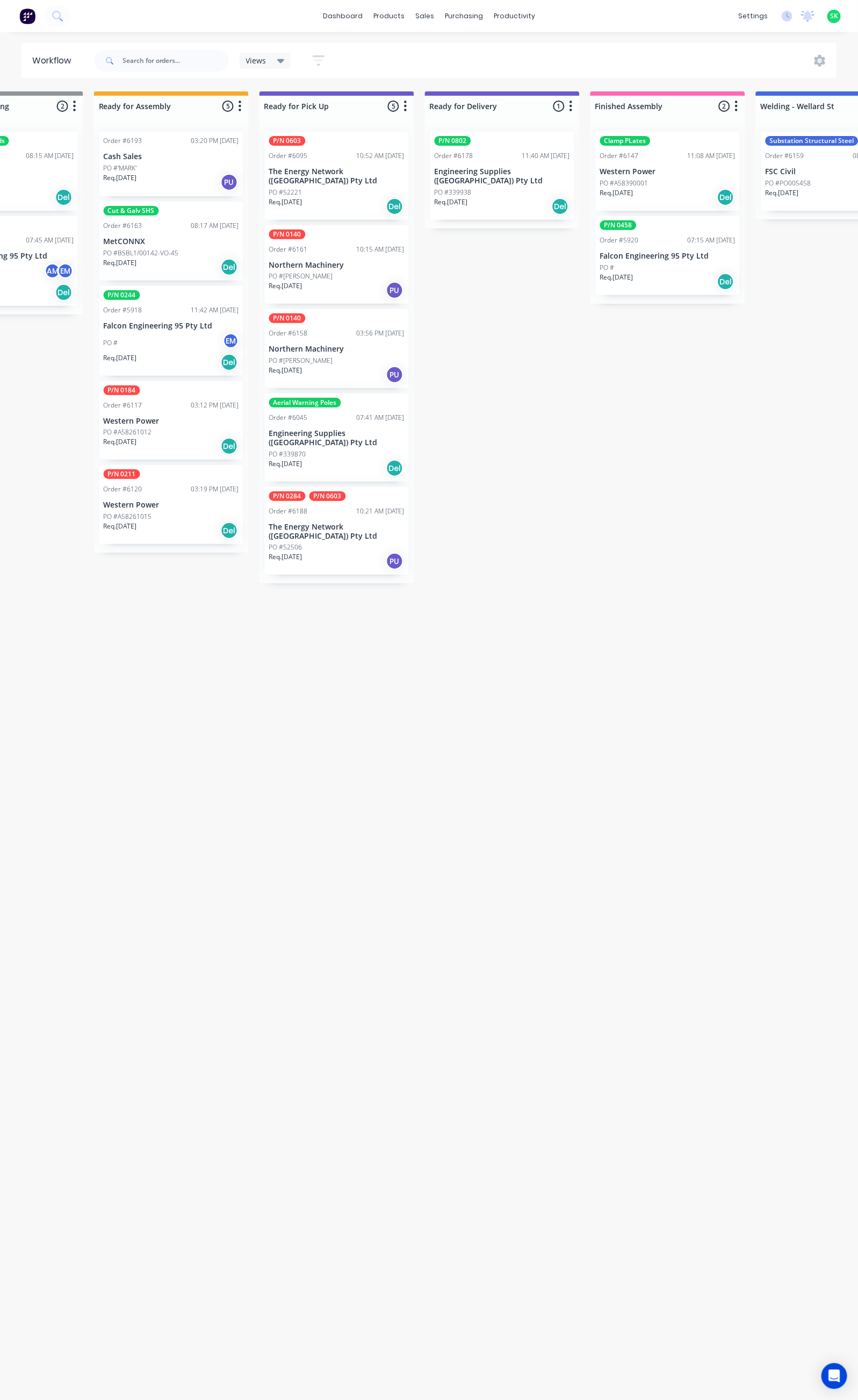
scroll to position [0, 761]
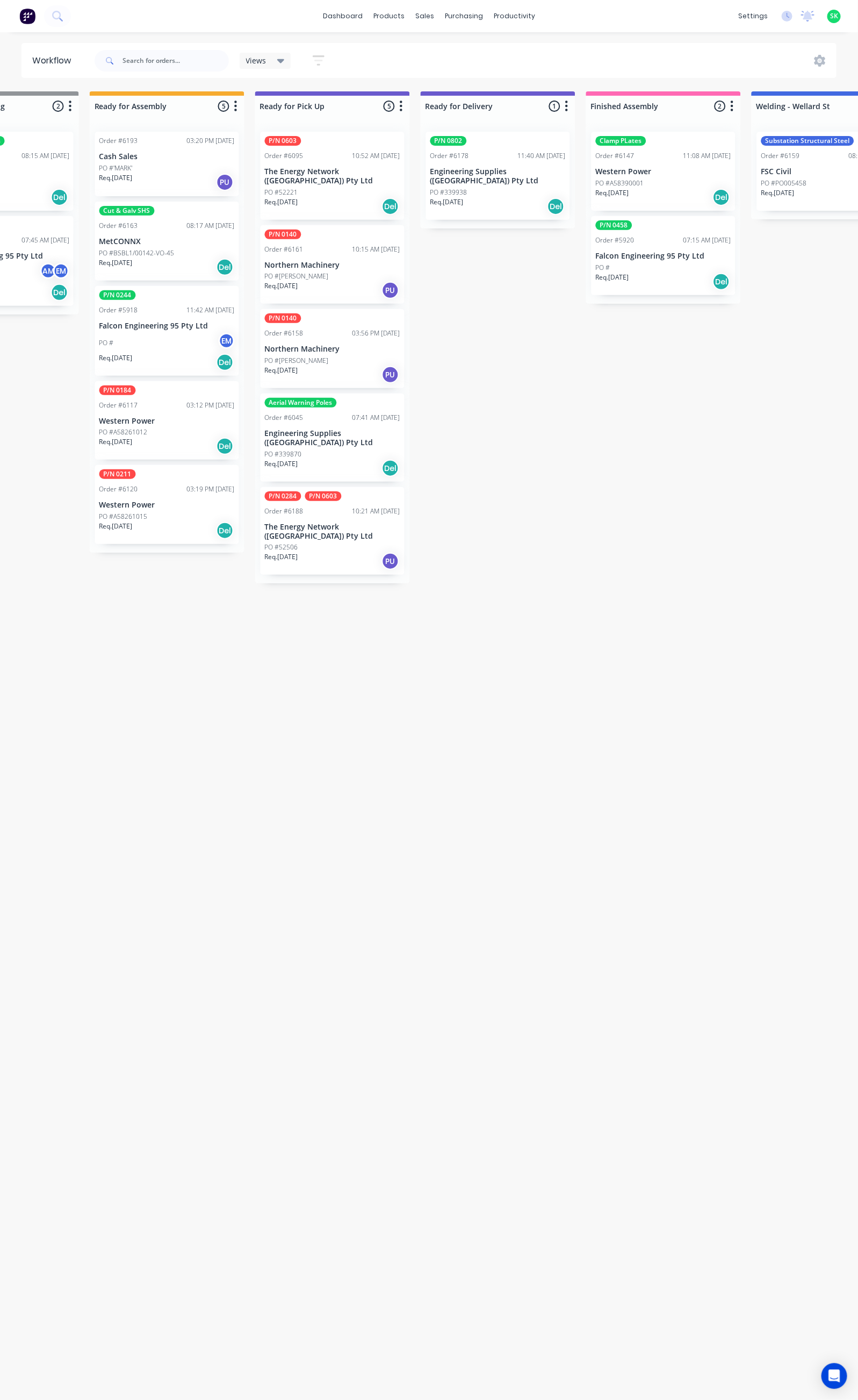
click at [634, 169] on p "Western Power" at bounding box center [663, 172] width 135 height 9
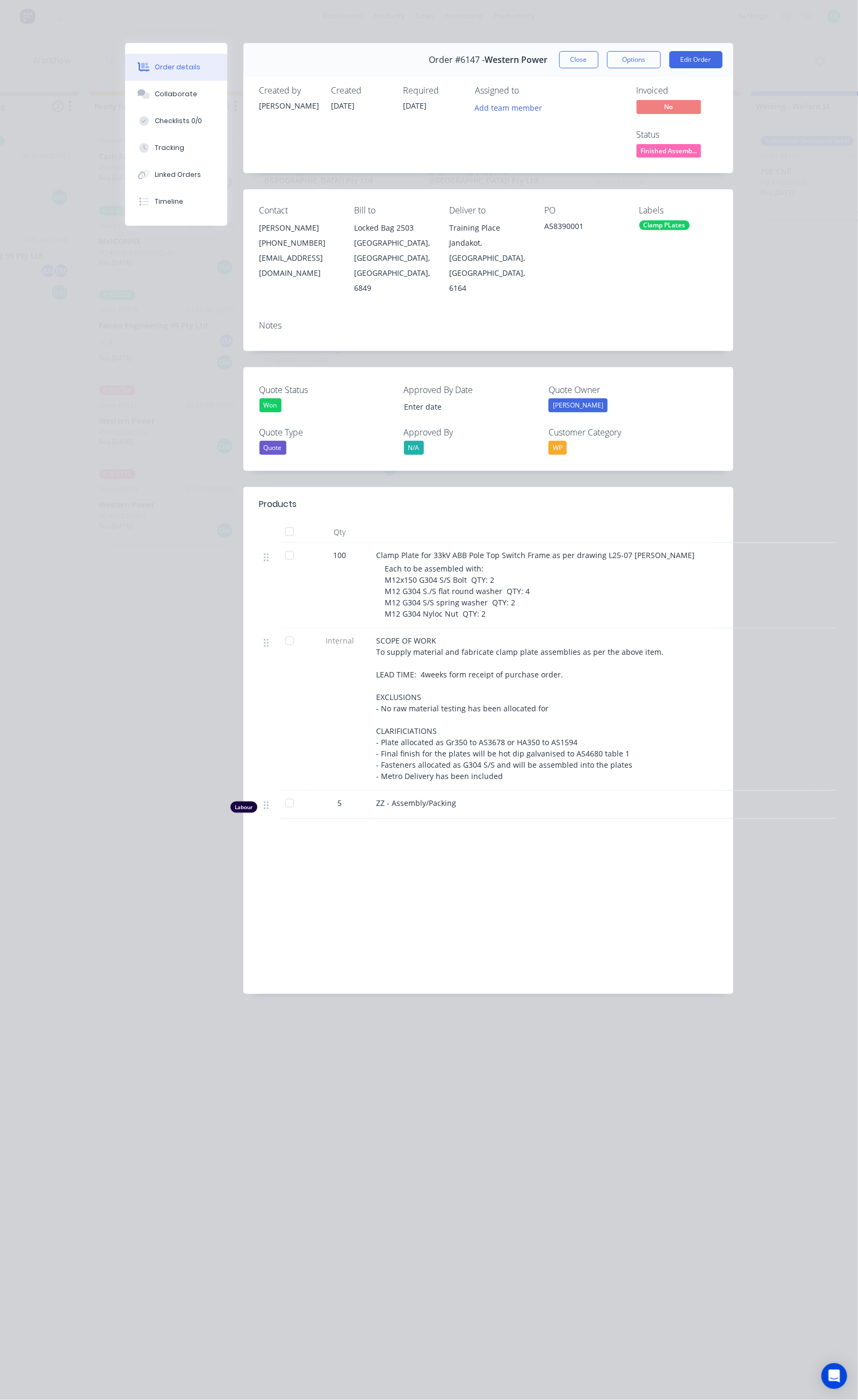
click at [463, 563] on div "Each to be assembled with: M12x150 G304 S/S Bolt QTY: 2 M12 G304 S./S flat roun…" at bounding box center [592, 591] width 413 height 56
drag, startPoint x: 270, startPoint y: 475, endPoint x: 531, endPoint y: 487, distance: 261.3
click at [531, 543] on div "Clamp Plate for 33kV ABB Pole Top Switch Frame as per drawing L25-07 revA Each …" at bounding box center [587, 585] width 430 height 85
copy span "Clamp Plate for 33kV ABB Pole Top Switch Frame as per drawing L25-07 re"
drag, startPoint x: 628, startPoint y: 182, endPoint x: 555, endPoint y: 188, distance: 73.2
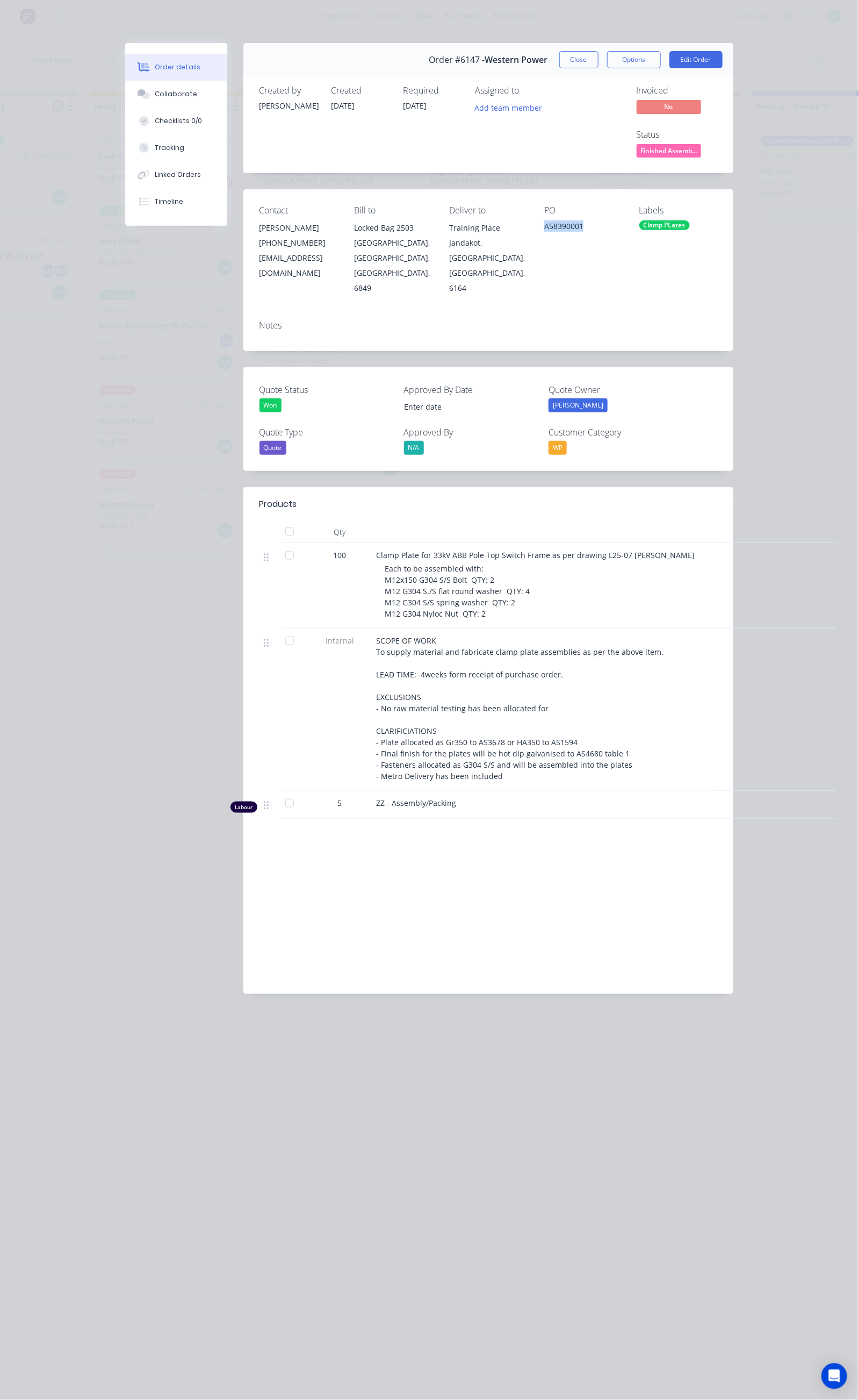
click at [555, 189] on div "Contact Brandon Klein (08) 9411 7786 bklein@westernpower.com.au Bill to Locked …" at bounding box center [489, 250] width 490 height 122
copy div "Jandakot, Western Australia, Australia, 6164 PO A58390001"
click at [622, 206] on div "PO A58390001" at bounding box center [583, 250] width 78 height 90
drag, startPoint x: 609, startPoint y: 181, endPoint x: 558, endPoint y: 185, distance: 51.2
click at [565, 220] on div "A58390001" at bounding box center [583, 228] width 78 height 15
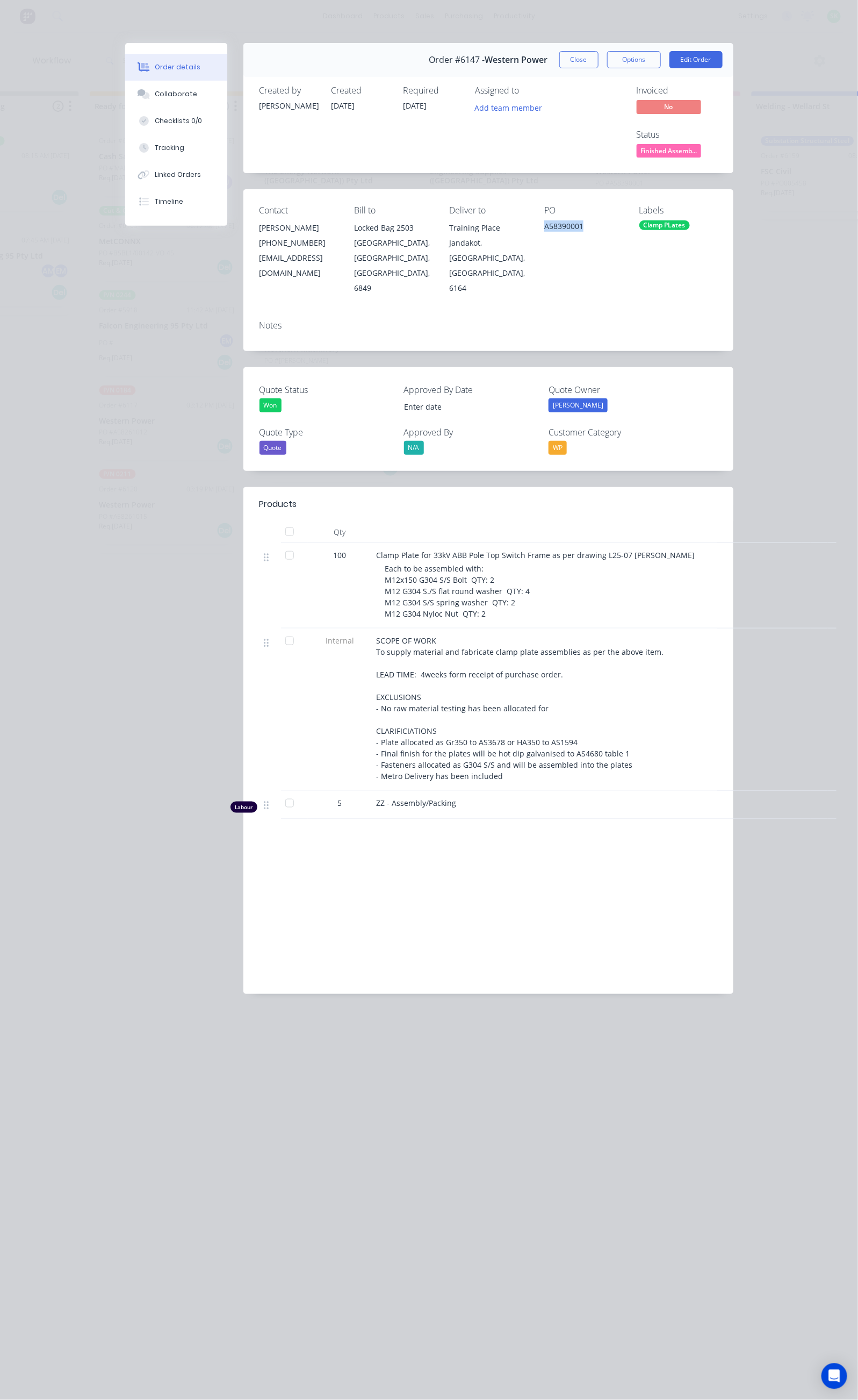
copy div "A58390001"
click at [598, 55] on button "Close" at bounding box center [579, 60] width 39 height 17
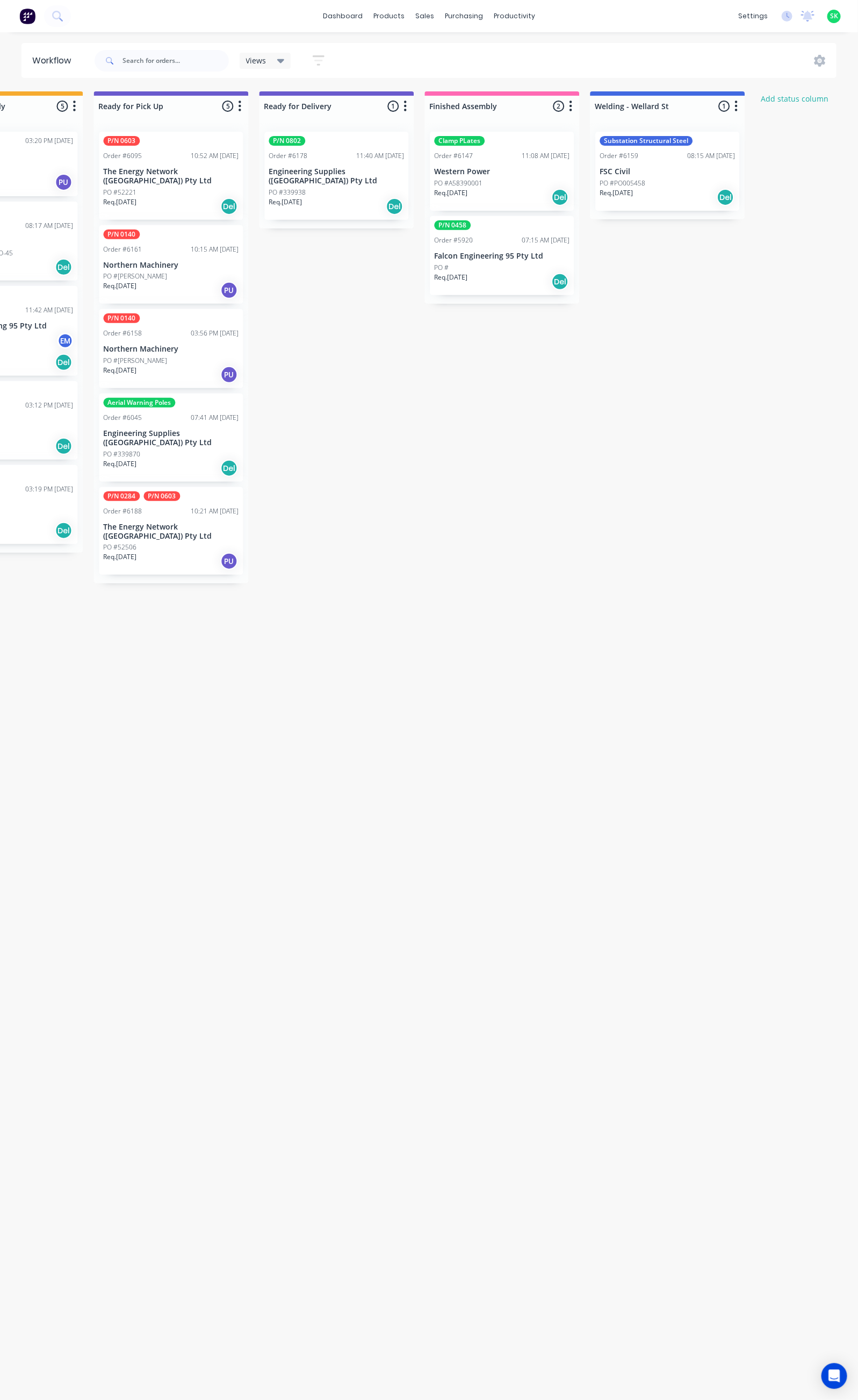
scroll to position [0, 927]
click at [186, 507] on div "10:21 AM 13/08/25" at bounding box center [210, 511] width 48 height 10
